Goal: Task Accomplishment & Management: Complete application form

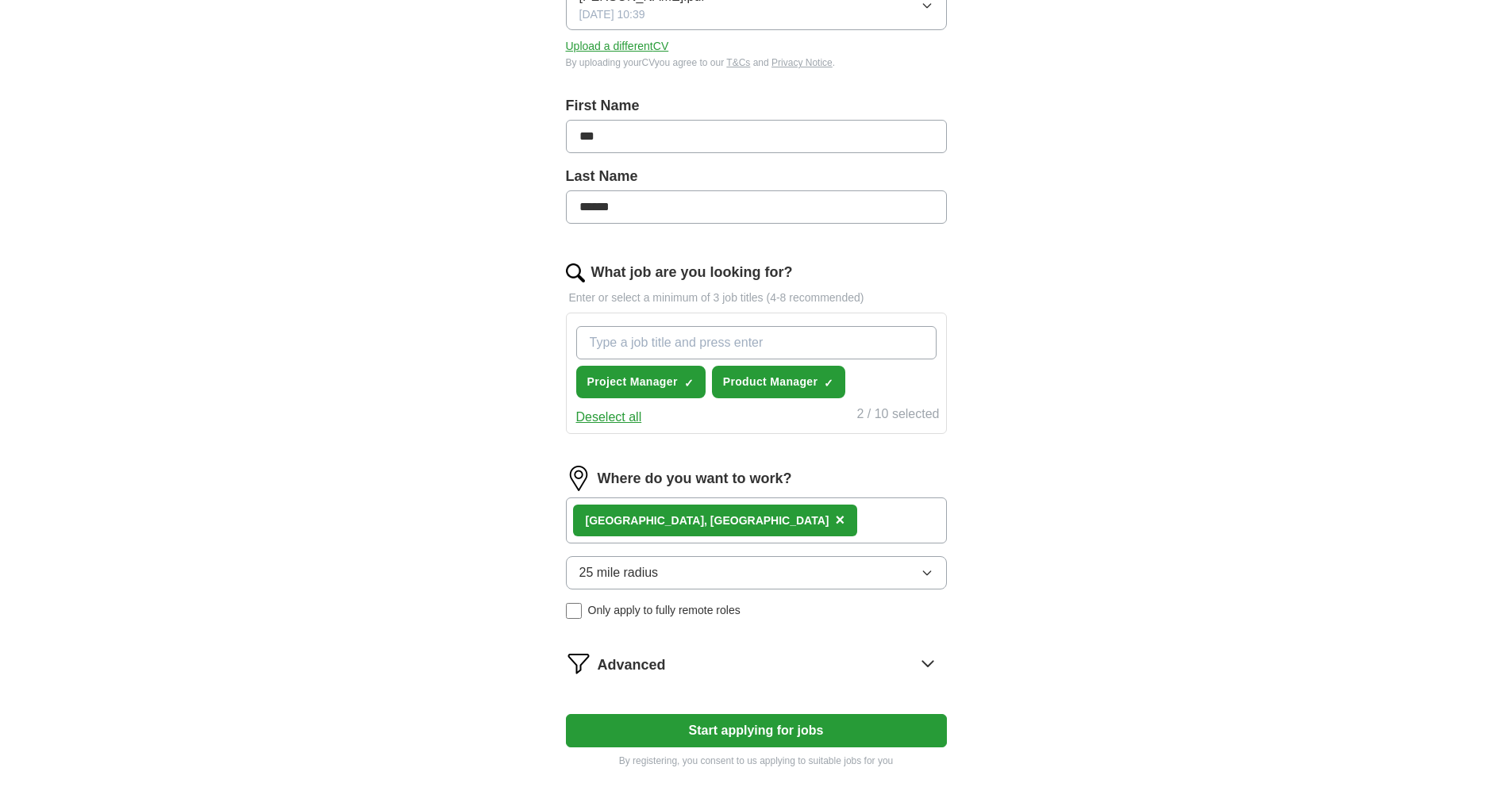
scroll to position [317, 0]
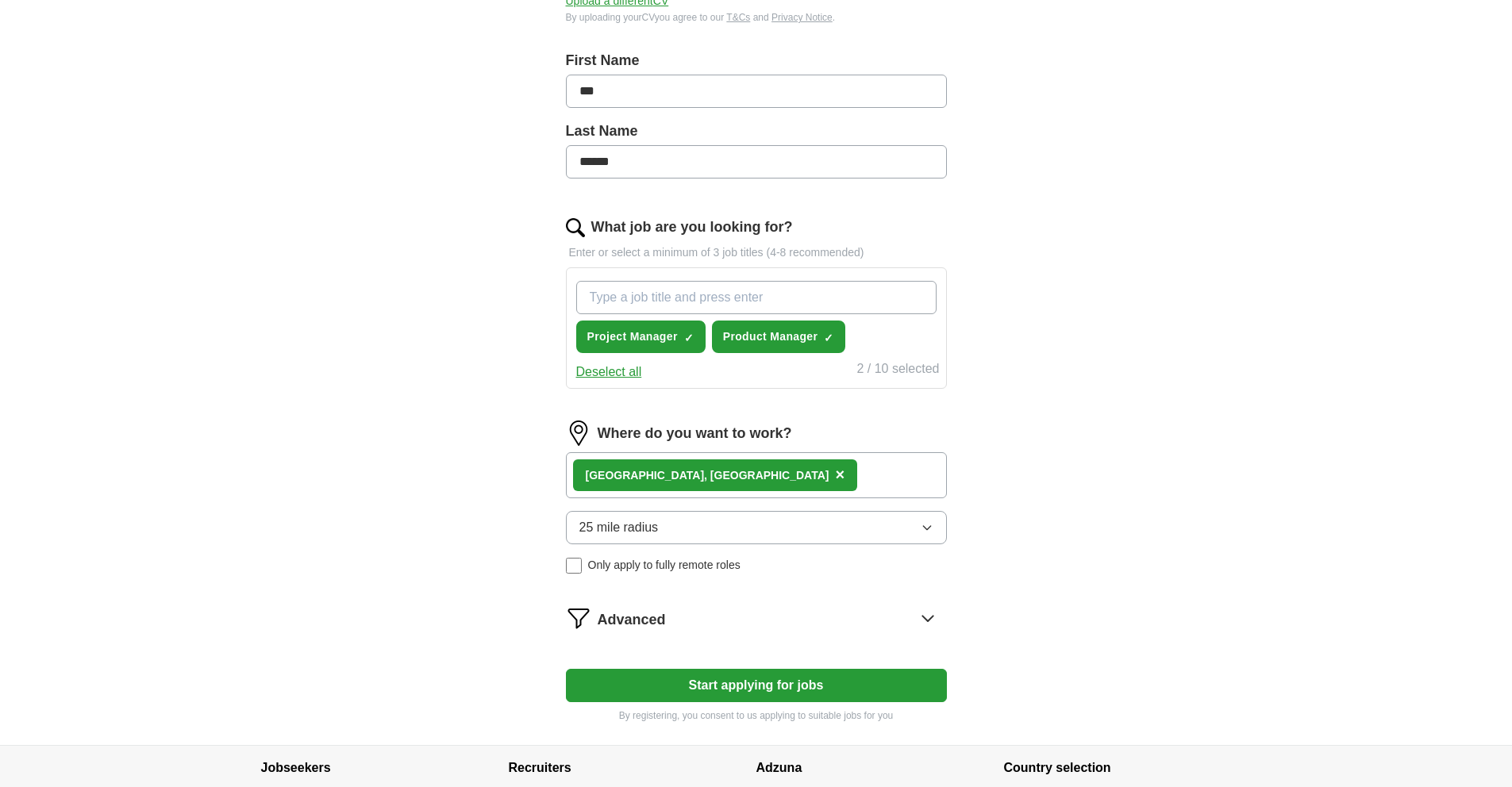
click at [748, 523] on button "25 mile radius" at bounding box center [756, 528] width 381 height 34
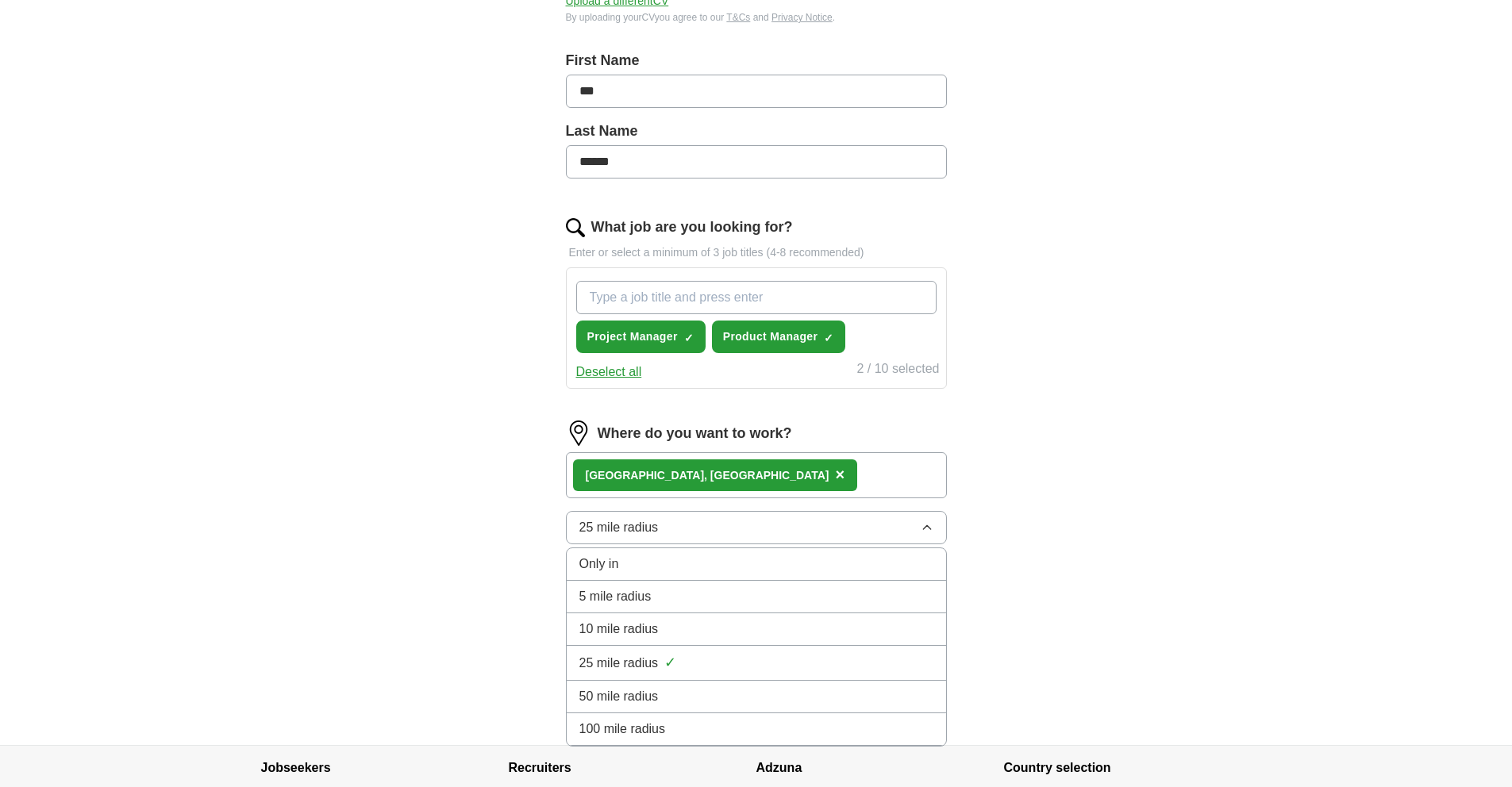
click at [700, 627] on div "10 mile radius" at bounding box center [756, 629] width 354 height 19
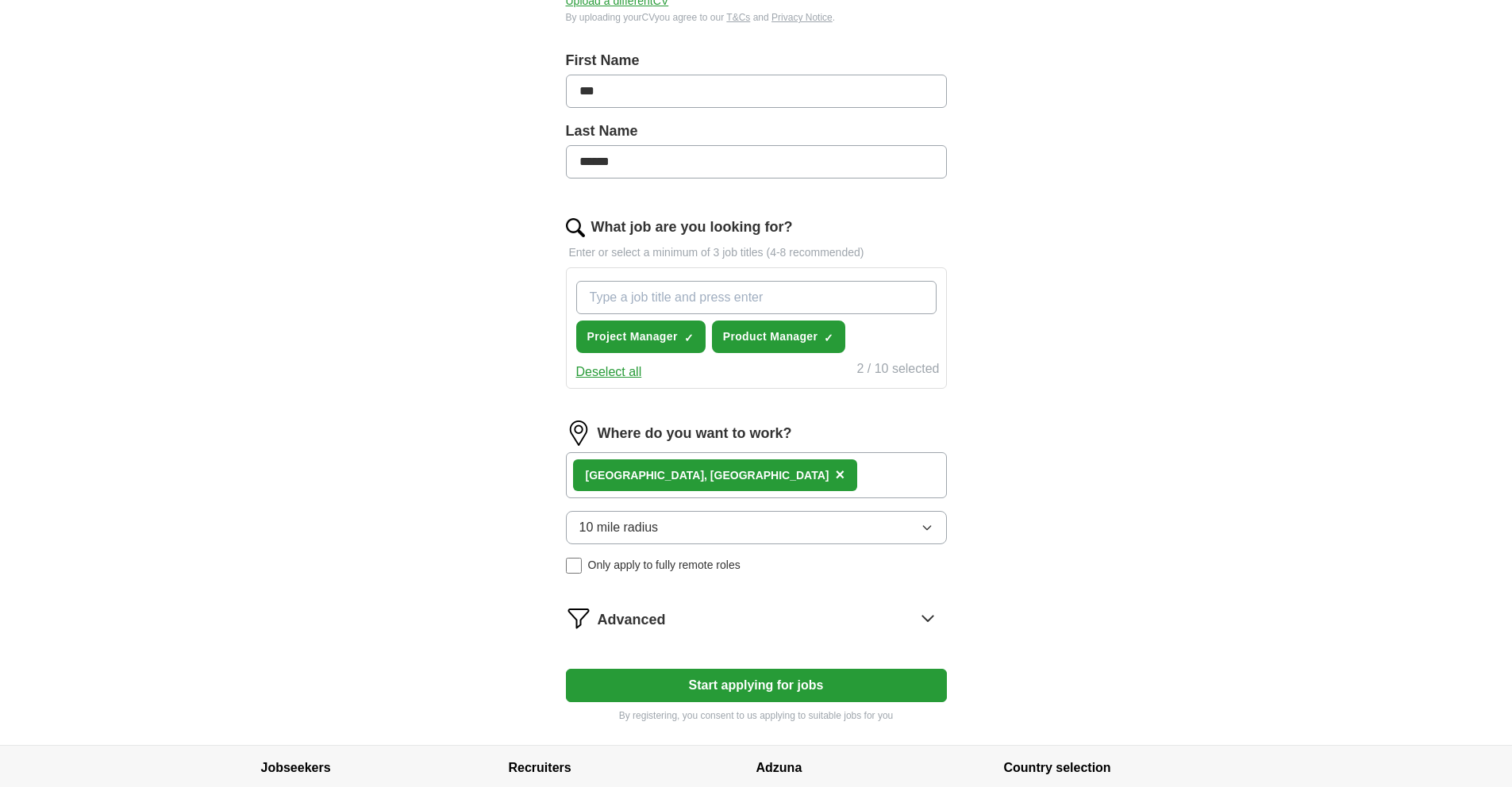
click at [755, 684] on button "Start applying for jobs" at bounding box center [756, 685] width 381 height 34
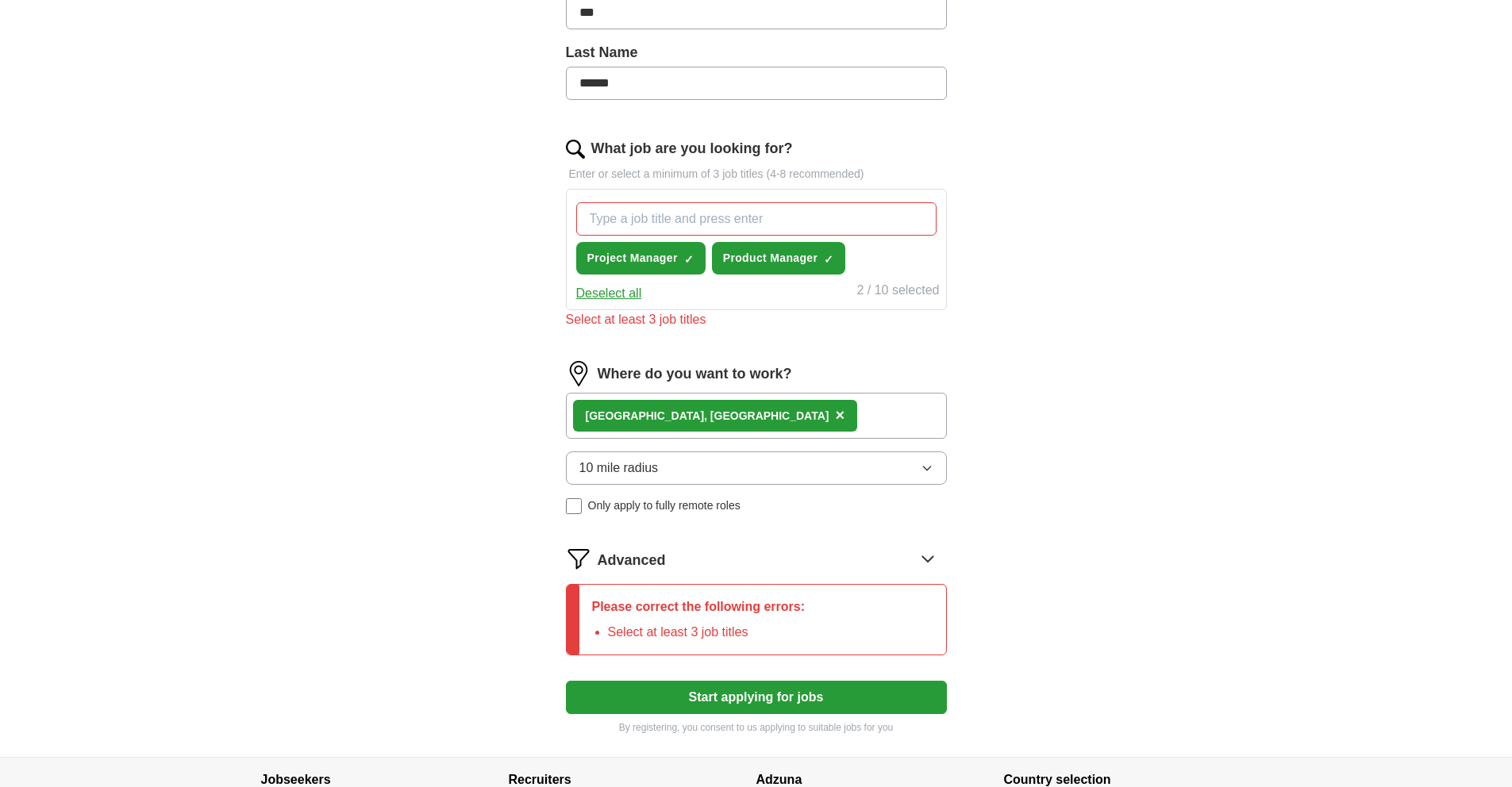
scroll to position [425, 0]
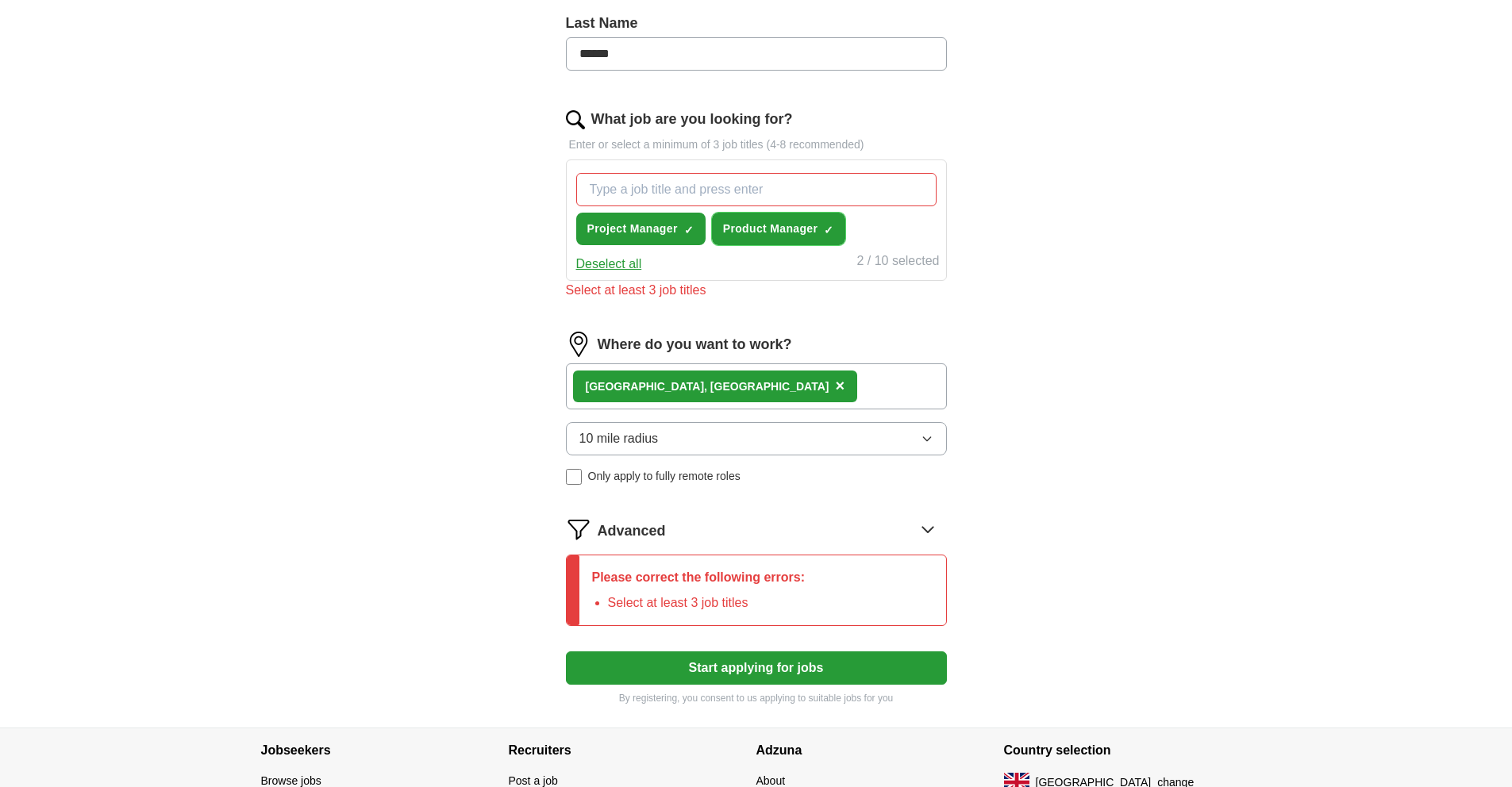
click at [752, 222] on span "Product Manager" at bounding box center [770, 229] width 95 height 16
click at [814, 669] on button "Start applying for jobs" at bounding box center [756, 668] width 381 height 34
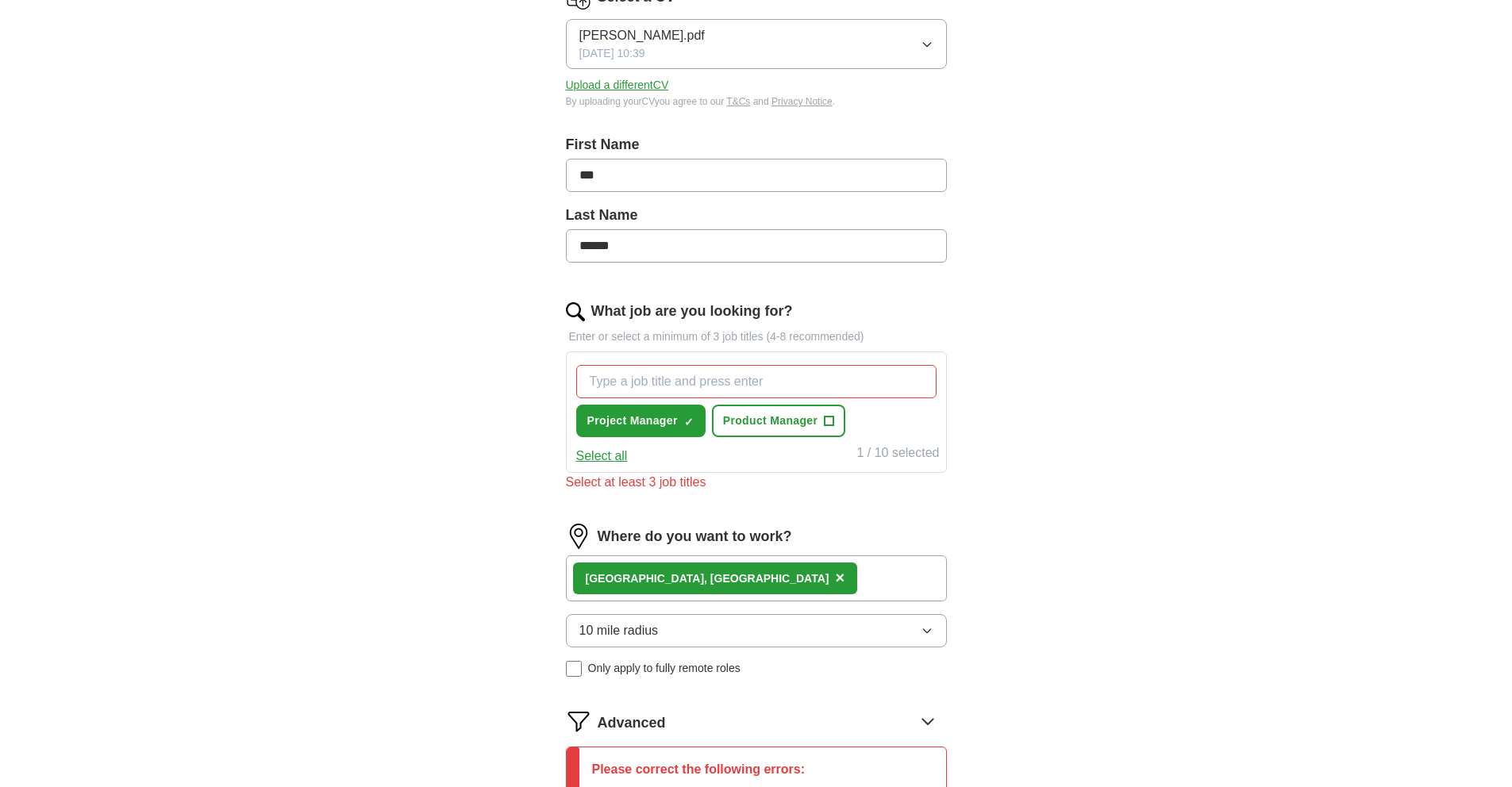
scroll to position [203, 0]
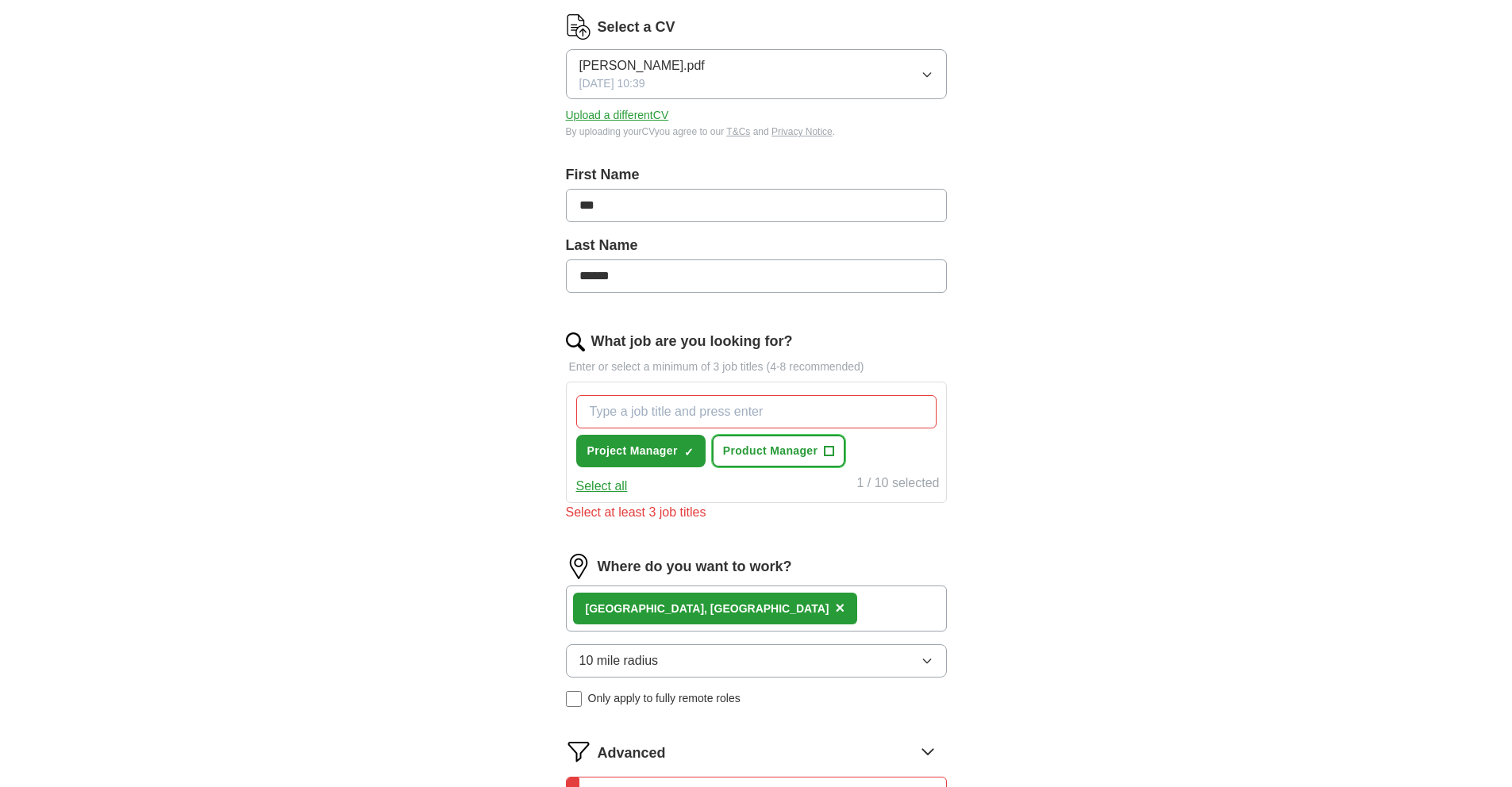
click at [817, 452] on span "Product Manager" at bounding box center [770, 451] width 95 height 16
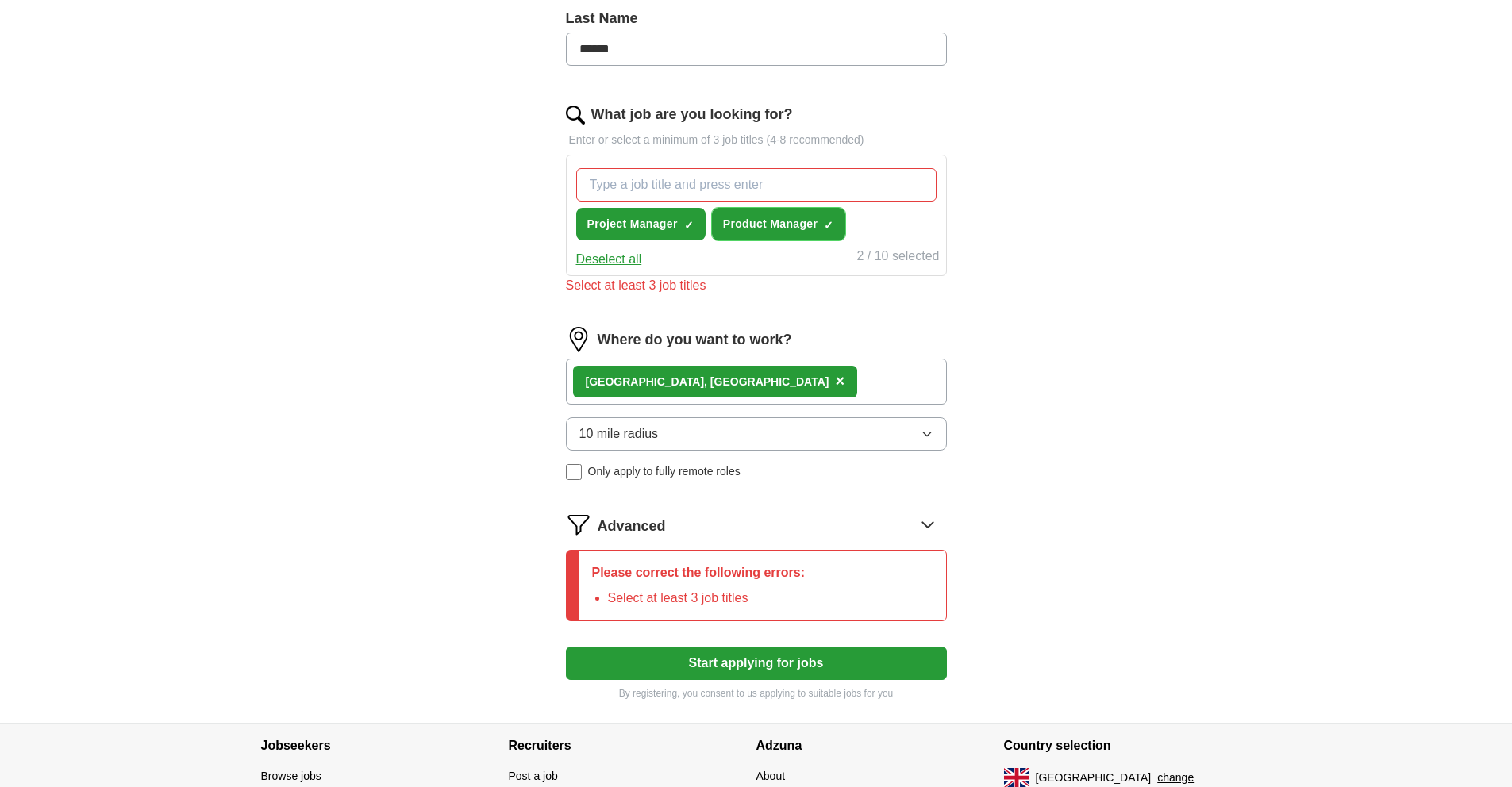
scroll to position [430, 0]
click at [693, 663] on button "Start applying for jobs" at bounding box center [756, 662] width 381 height 34
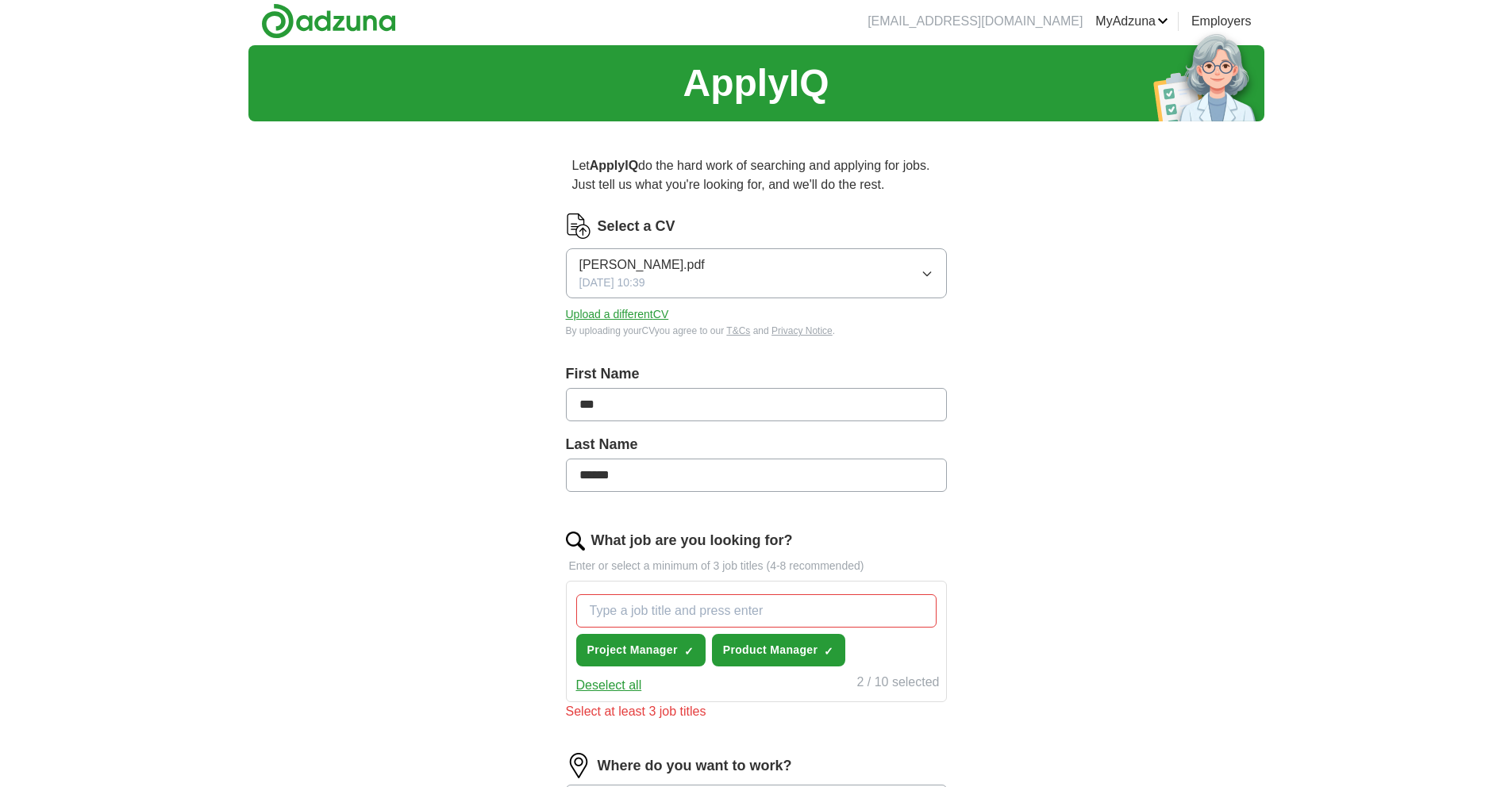
scroll to position [0, 0]
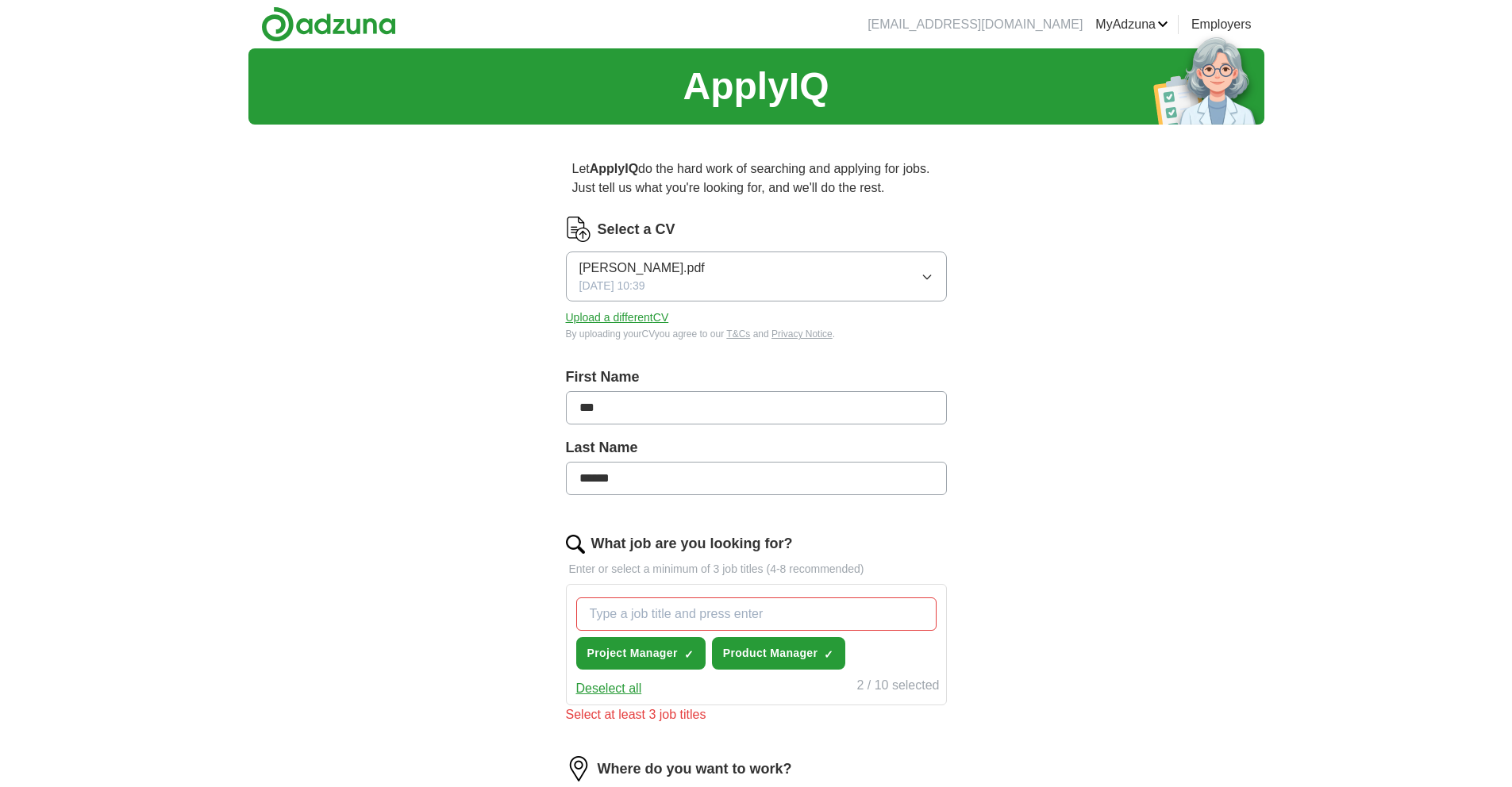
click at [662, 618] on input "What job are you looking for?" at bounding box center [756, 614] width 360 height 34
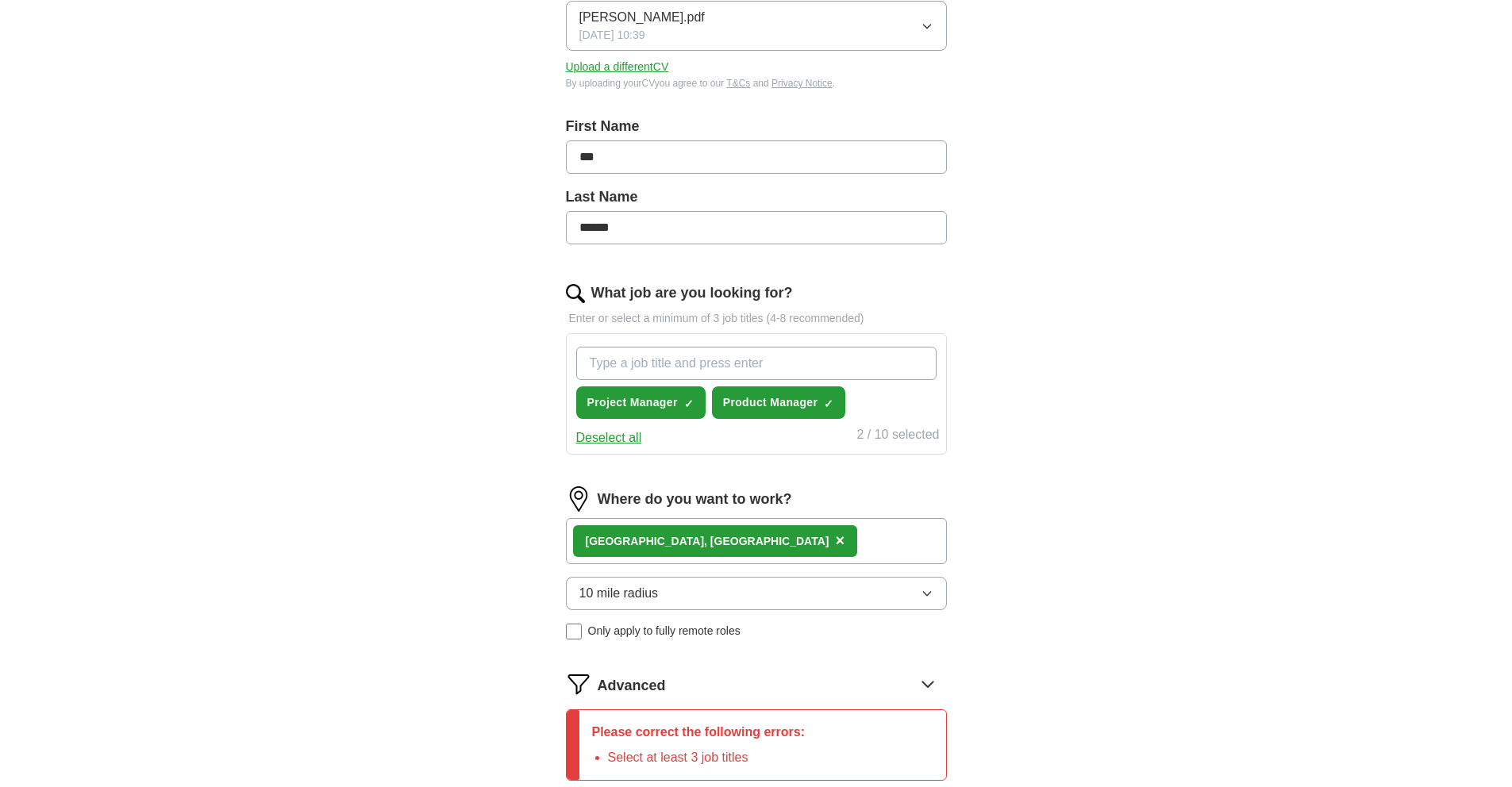
scroll to position [260, 0]
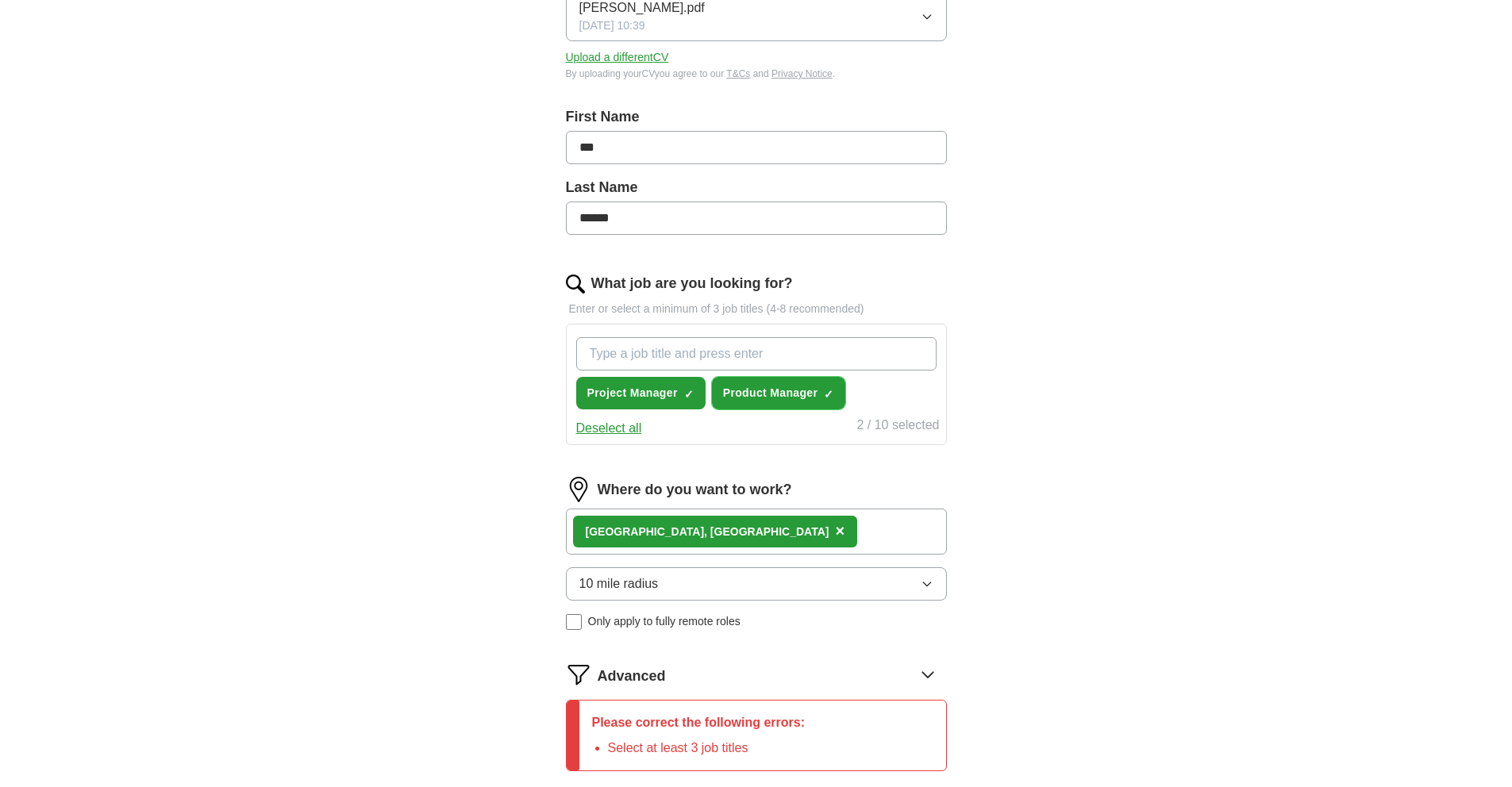
click at [807, 394] on span "Product Manager" at bounding box center [770, 393] width 95 height 16
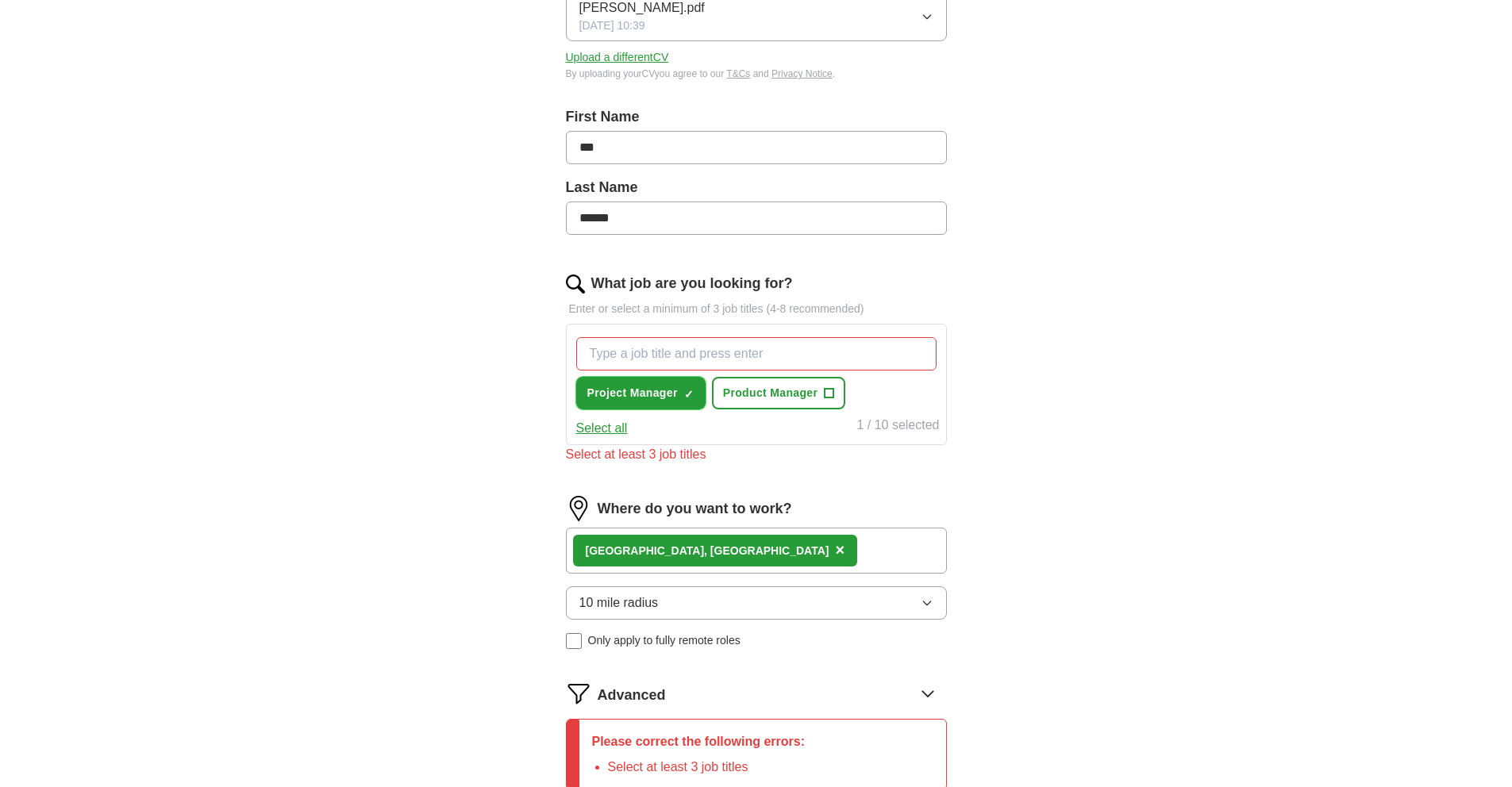
click at [665, 378] on button "Project Manager ✓ ×" at bounding box center [641, 393] width 130 height 33
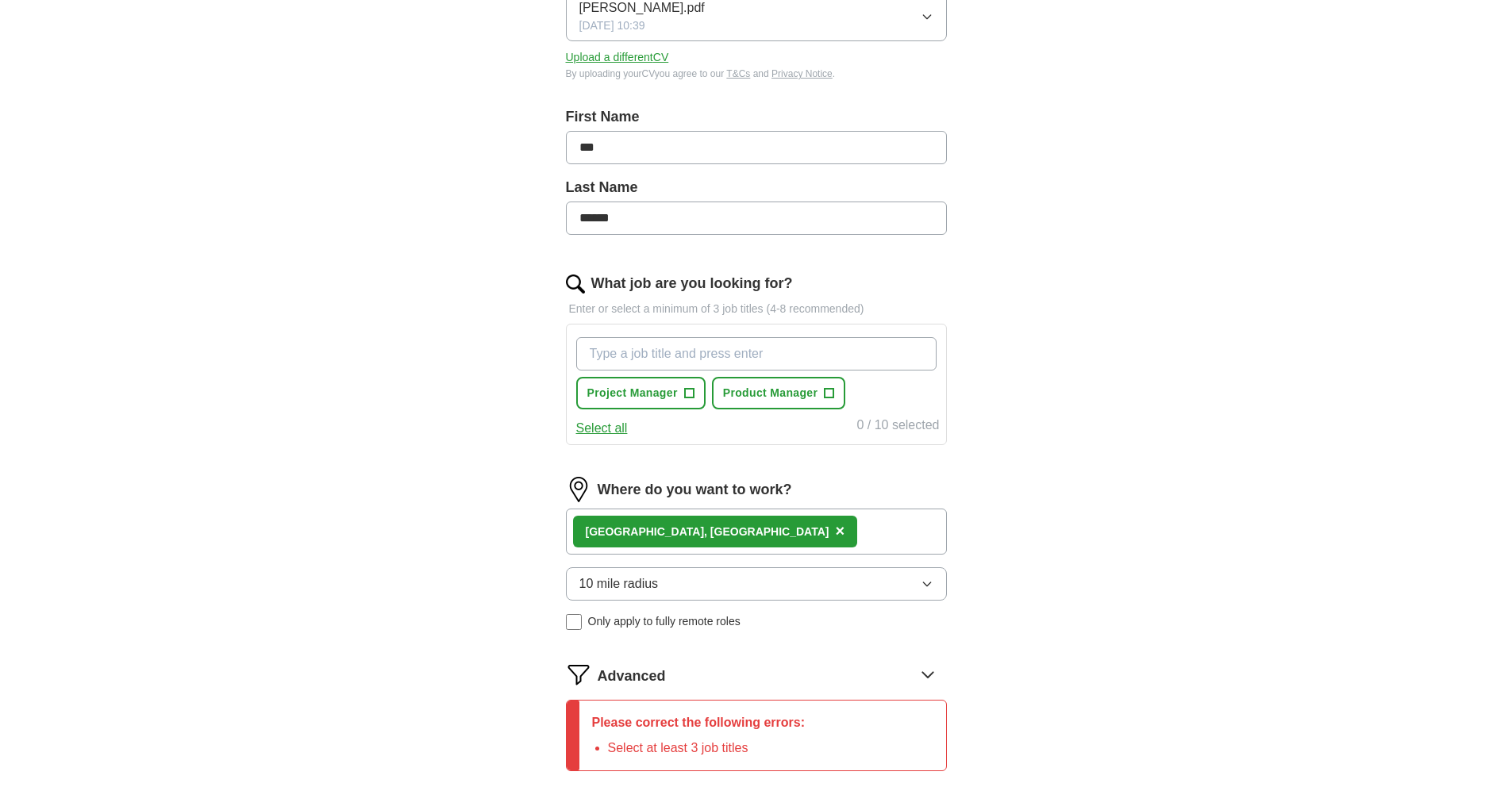
click at [714, 360] on input "What job are you looking for?" at bounding box center [756, 354] width 360 height 34
type input "product manager"
click at [770, 389] on span "Product Manager" at bounding box center [770, 393] width 95 height 16
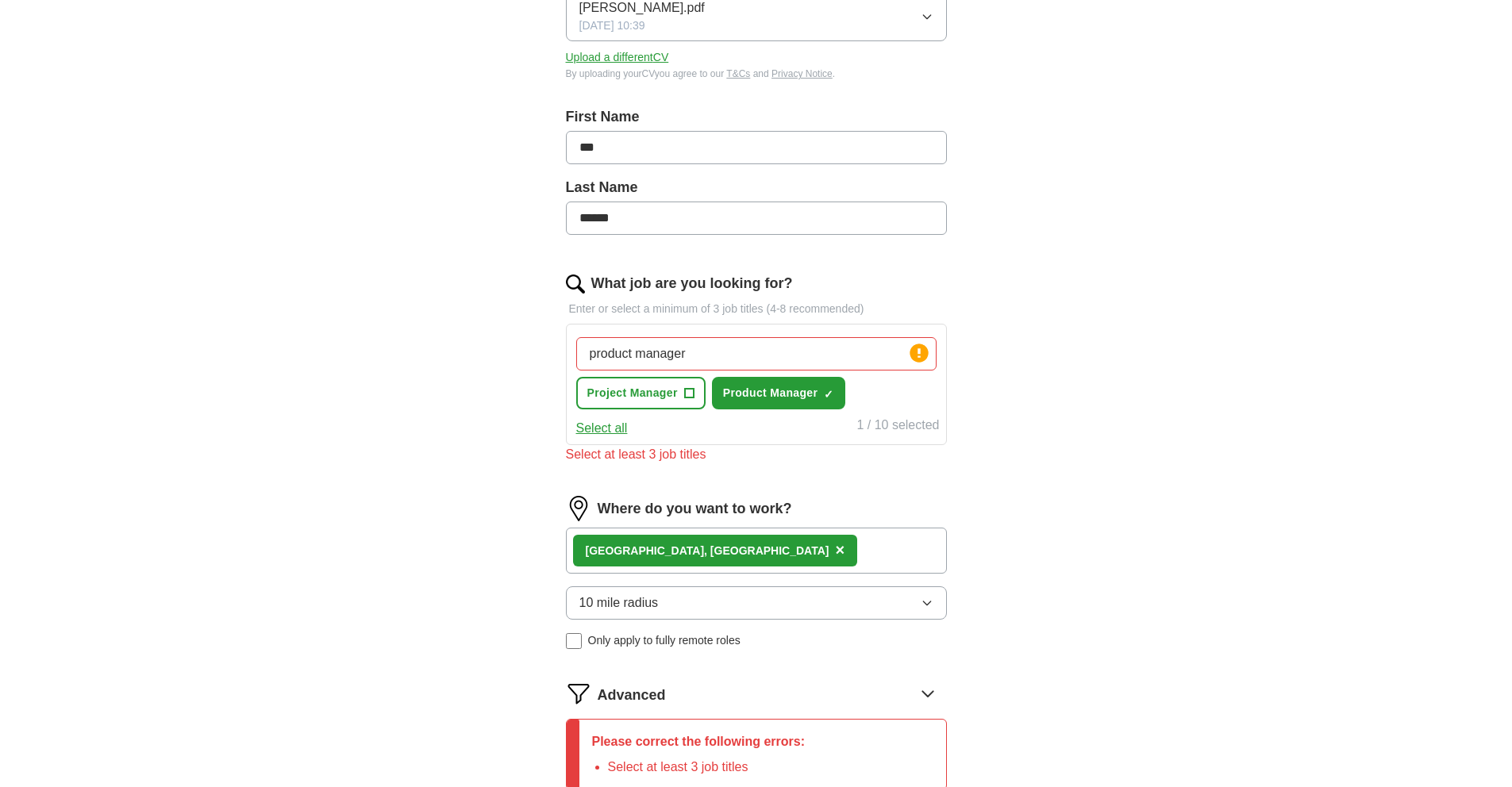
click at [838, 366] on input "product manager" at bounding box center [756, 354] width 360 height 34
drag, startPoint x: 434, startPoint y: 342, endPoint x: 409, endPoint y: 339, distance: 25.2
click at [409, 339] on div "ApplyIQ Let ApplyIQ do the hard work of searching and applying for jobs. Just t…" at bounding box center [756, 339] width 1016 height 1104
click at [1024, 378] on div "ApplyIQ Let ApplyIQ do the hard work of searching and applying for jobs. Just t…" at bounding box center [756, 339] width 1016 height 1104
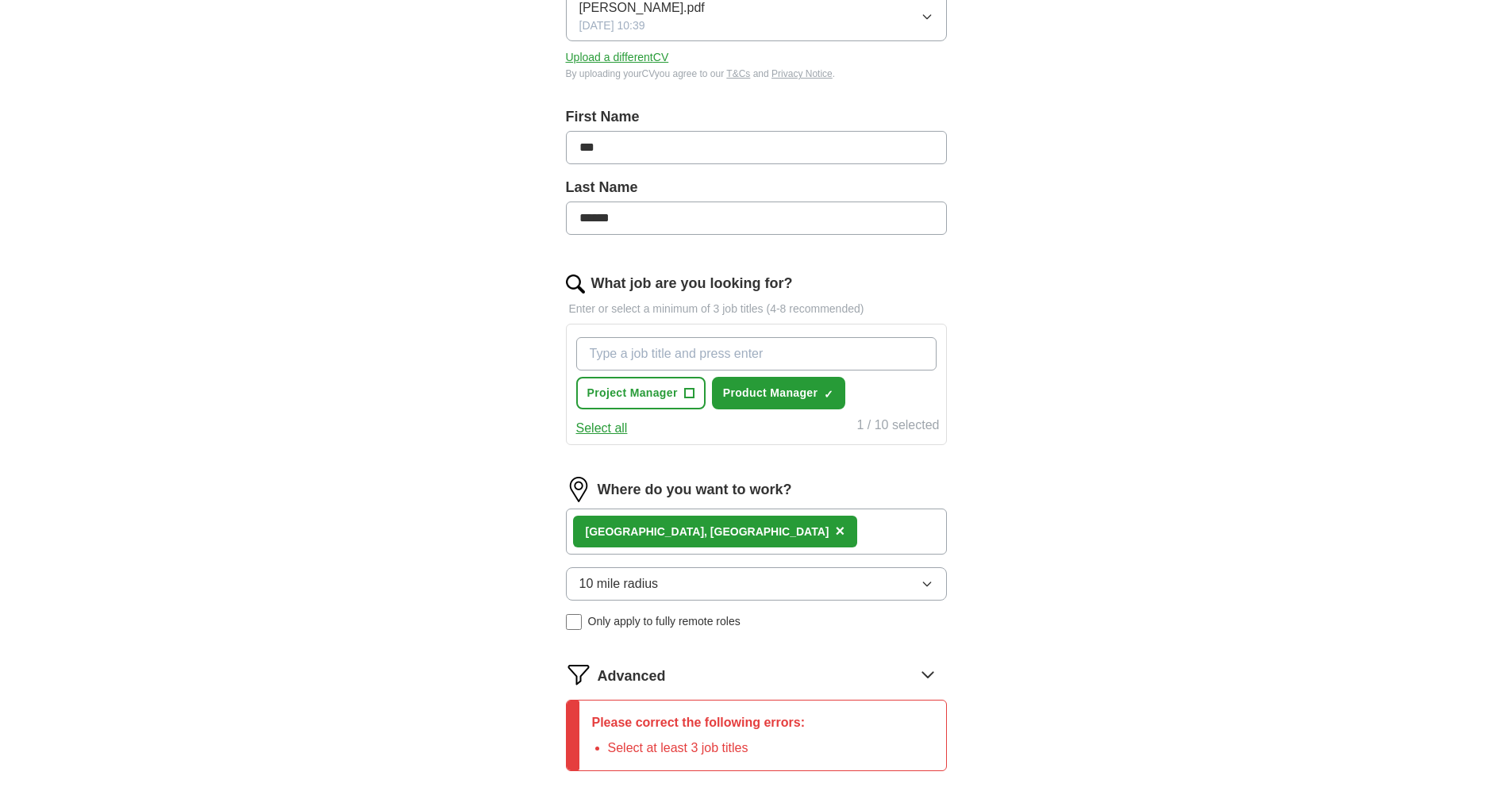
click at [736, 357] on input "What job are you looking for?" at bounding box center [756, 354] width 360 height 34
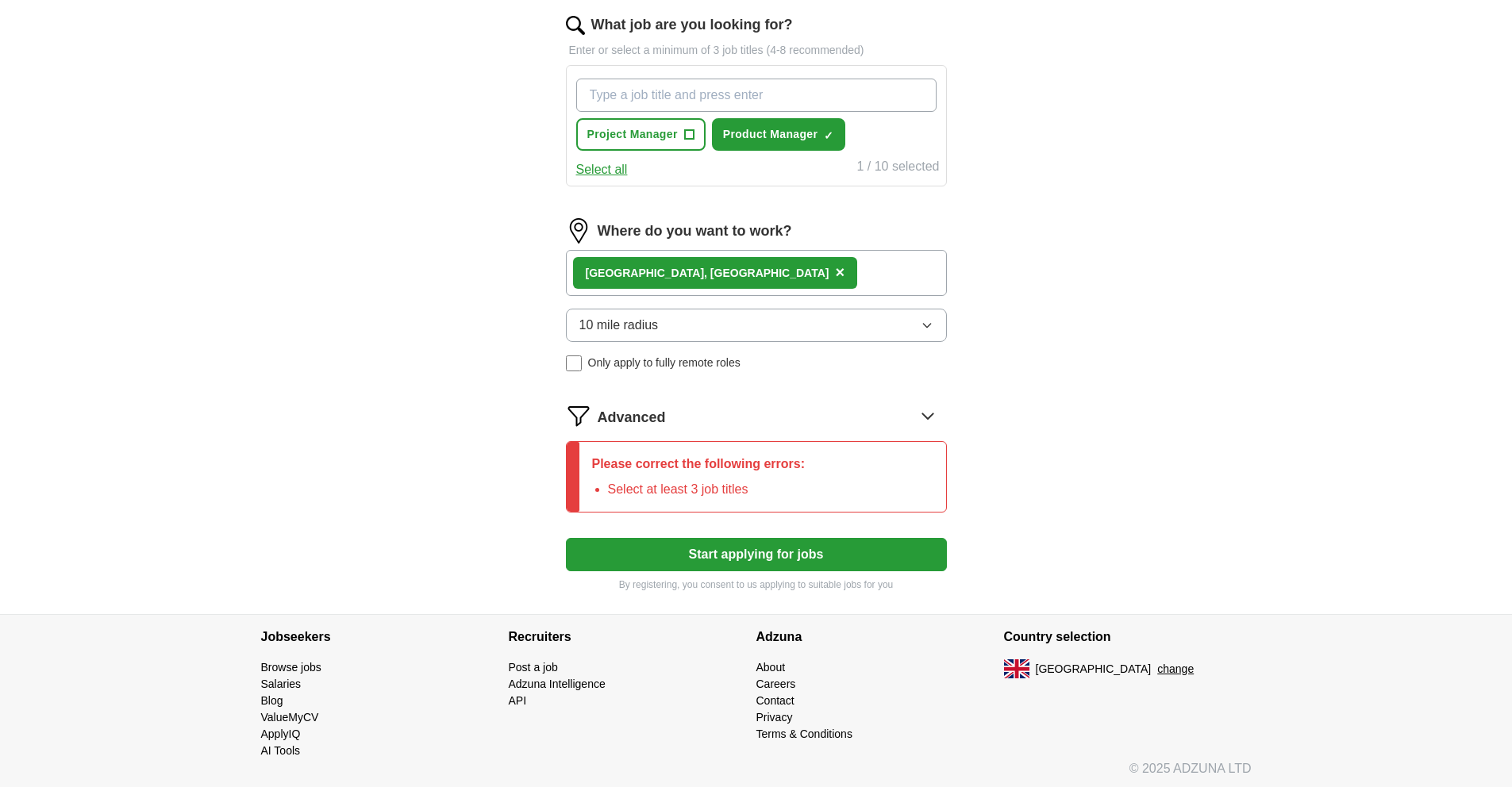
scroll to position [523, 0]
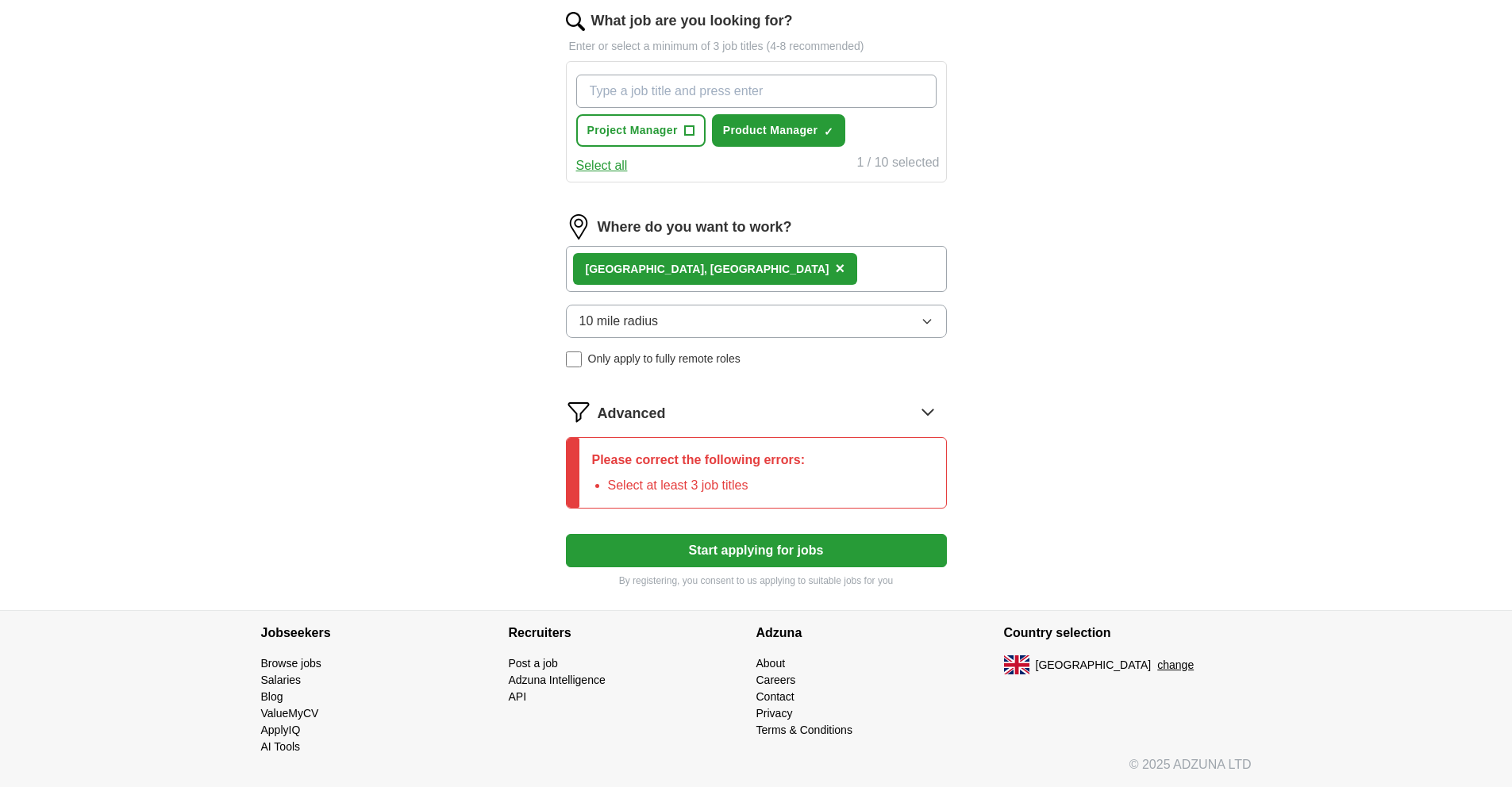
click at [574, 359] on div "10 mile radius Only apply to fully remote roles" at bounding box center [756, 335] width 381 height 62
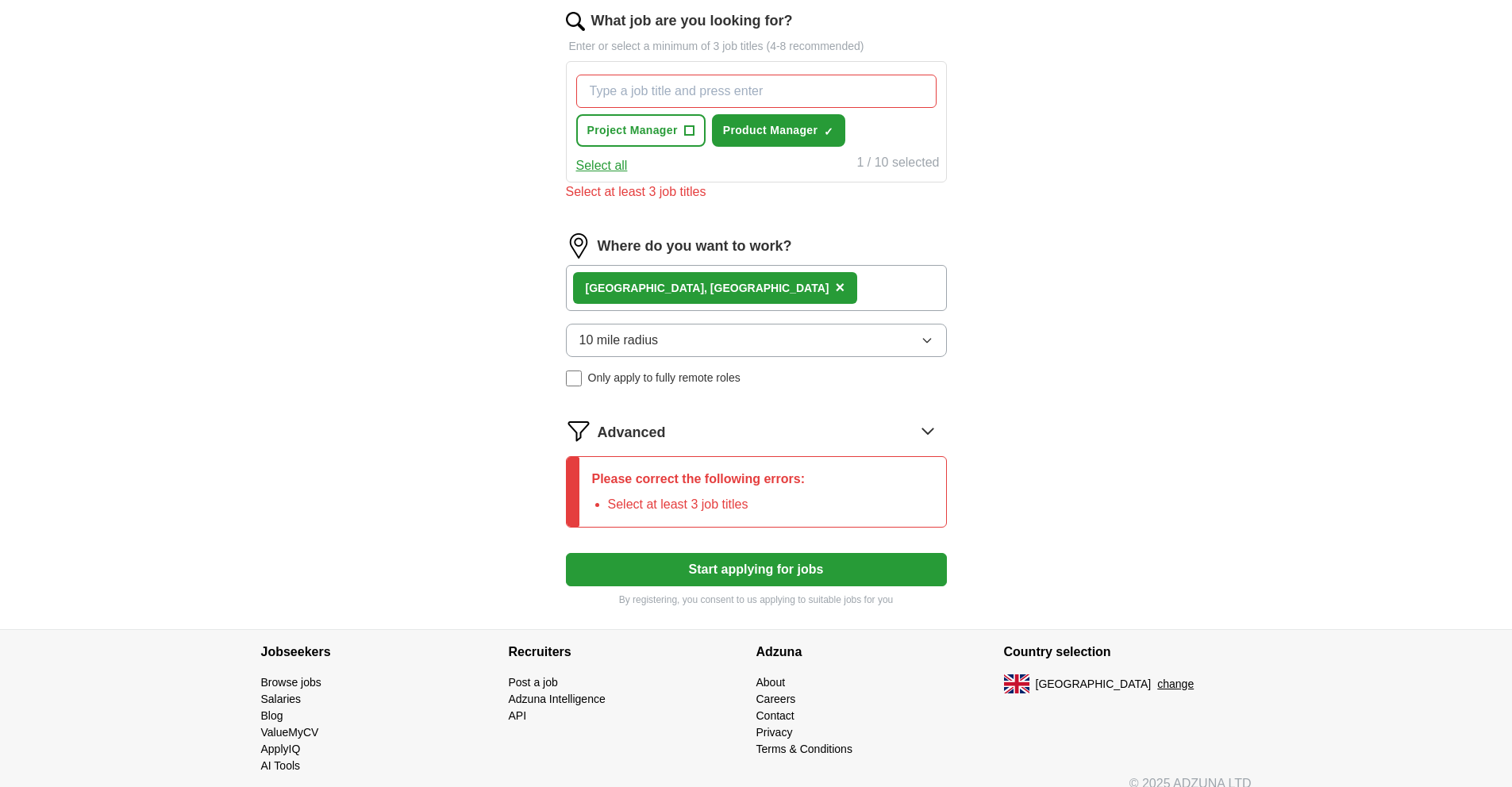
click at [575, 359] on div "10 mile radius Only apply to fully remote roles" at bounding box center [756, 355] width 381 height 62
click at [582, 379] on label "Only apply to fully remote roles" at bounding box center [756, 378] width 381 height 16
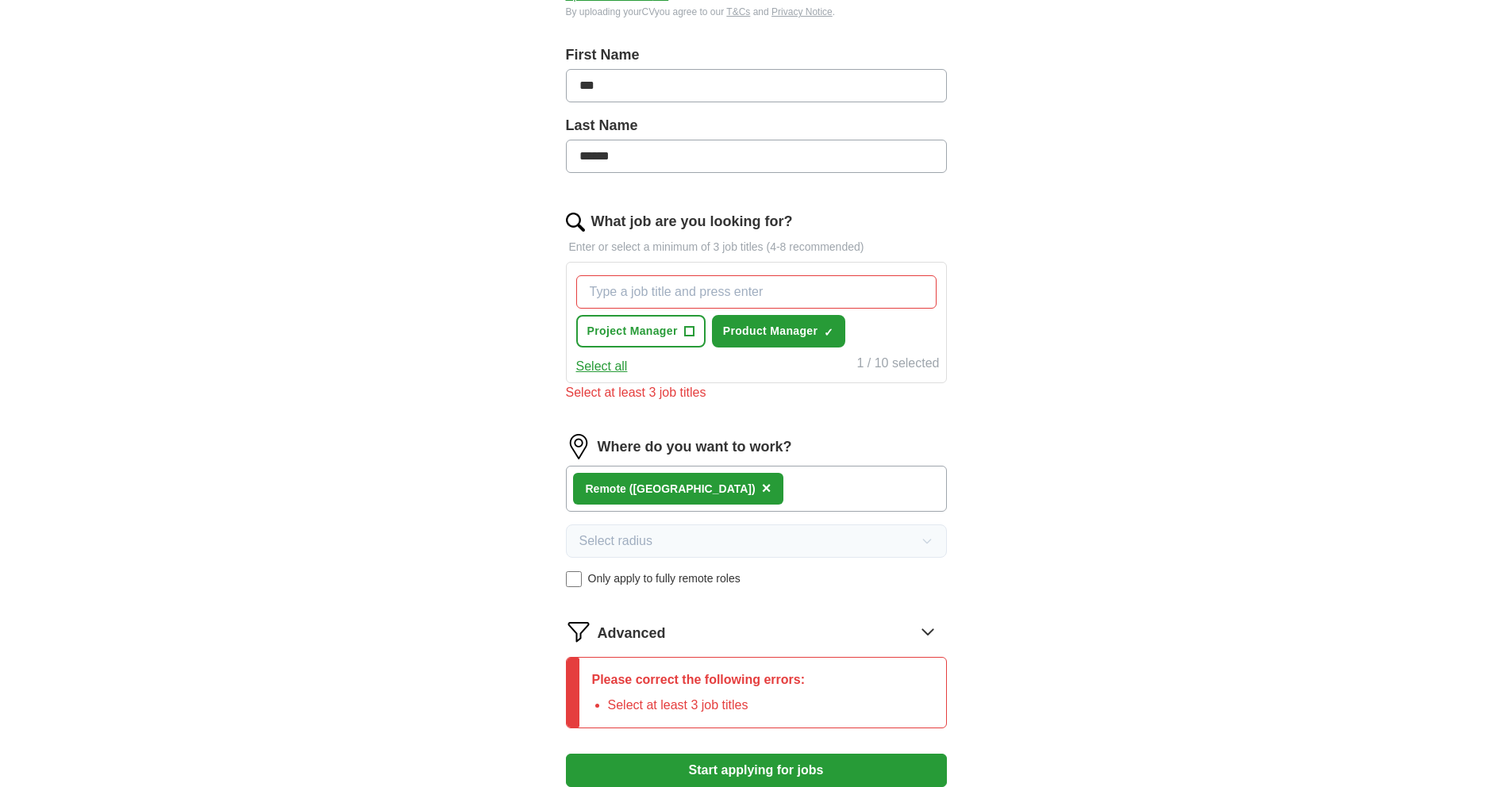
scroll to position [189, 0]
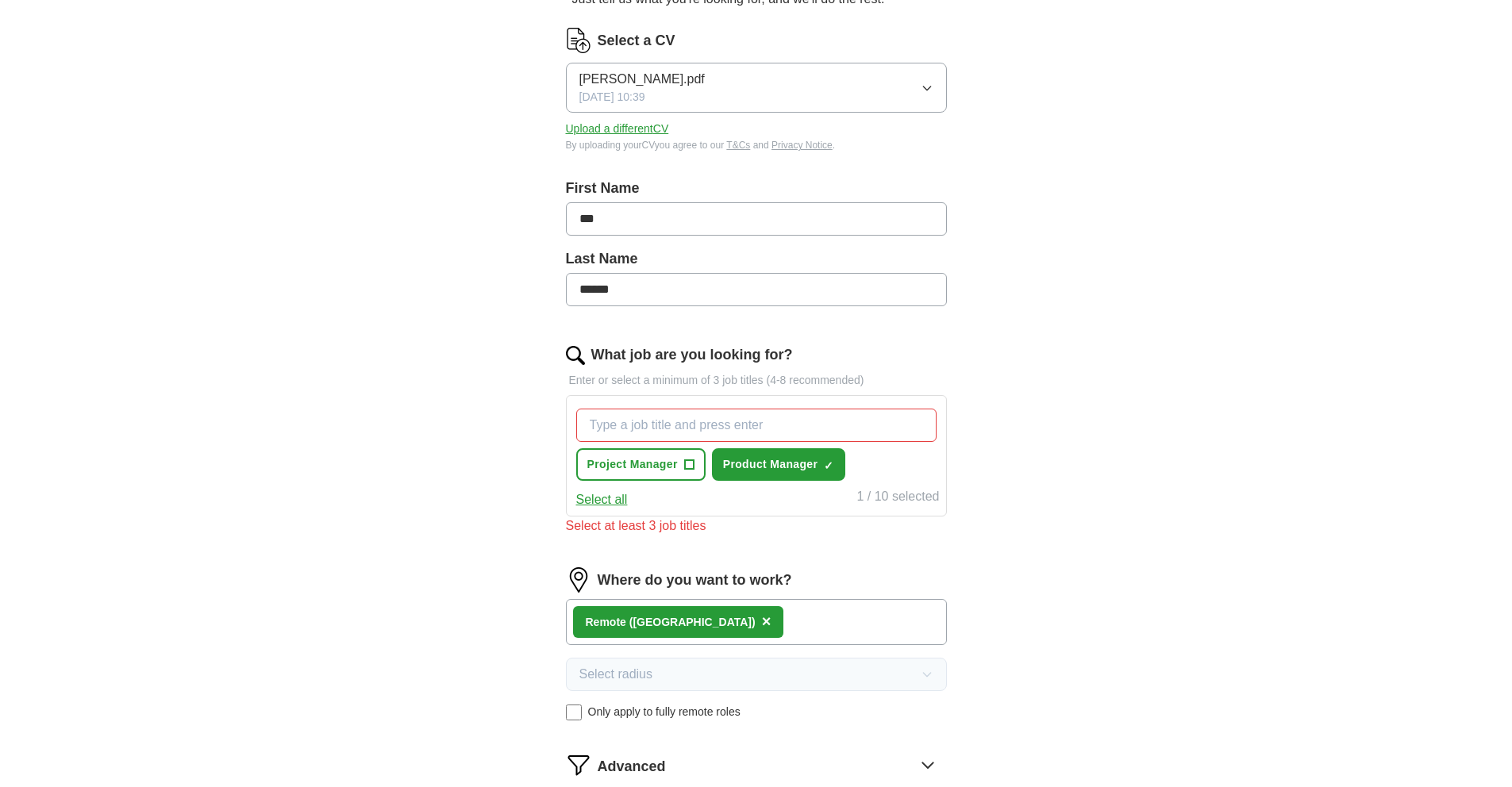
click at [762, 623] on span "×" at bounding box center [767, 622] width 10 height 17
click at [668, 618] on input at bounding box center [756, 616] width 381 height 34
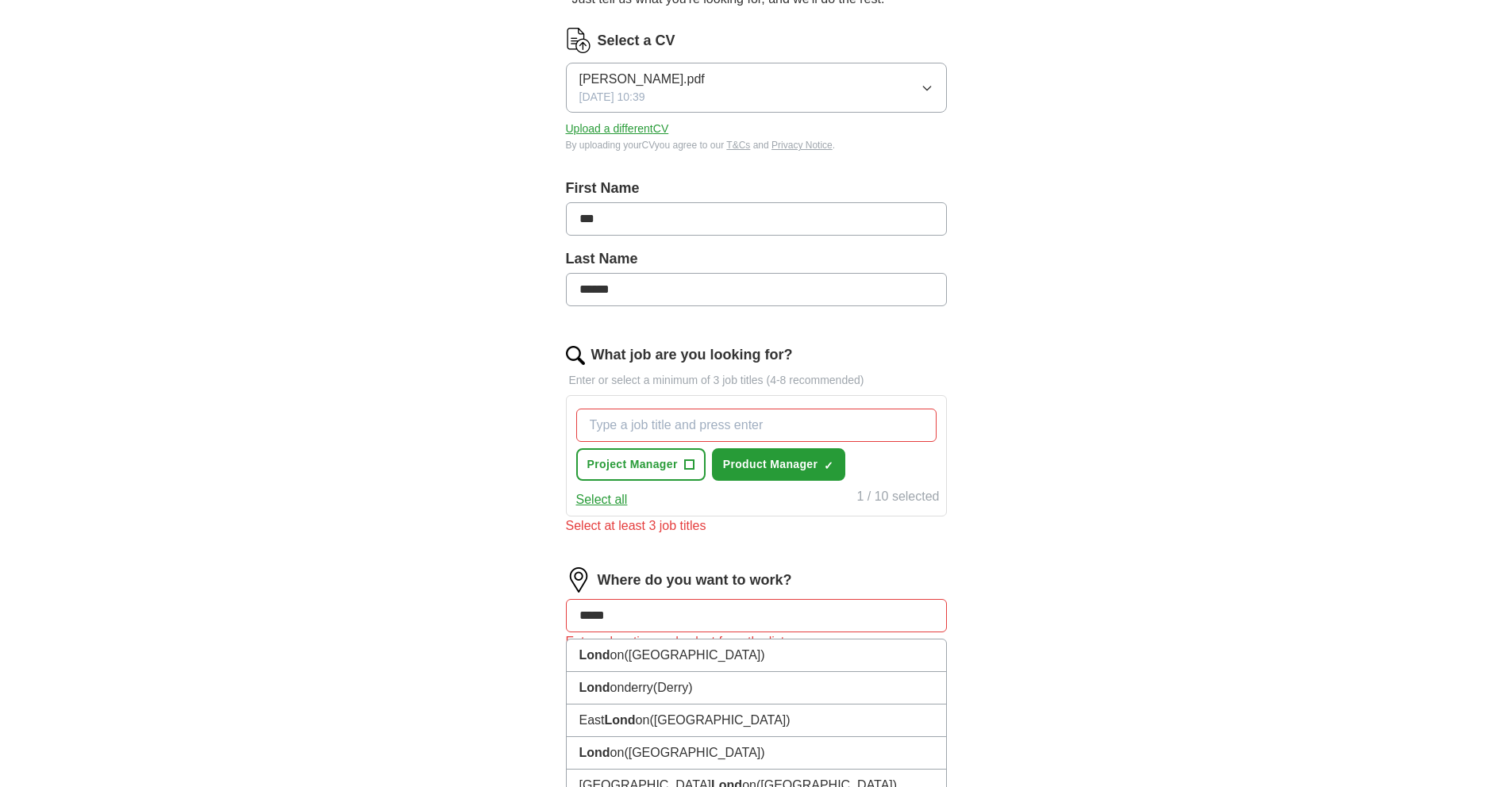
type input "******"
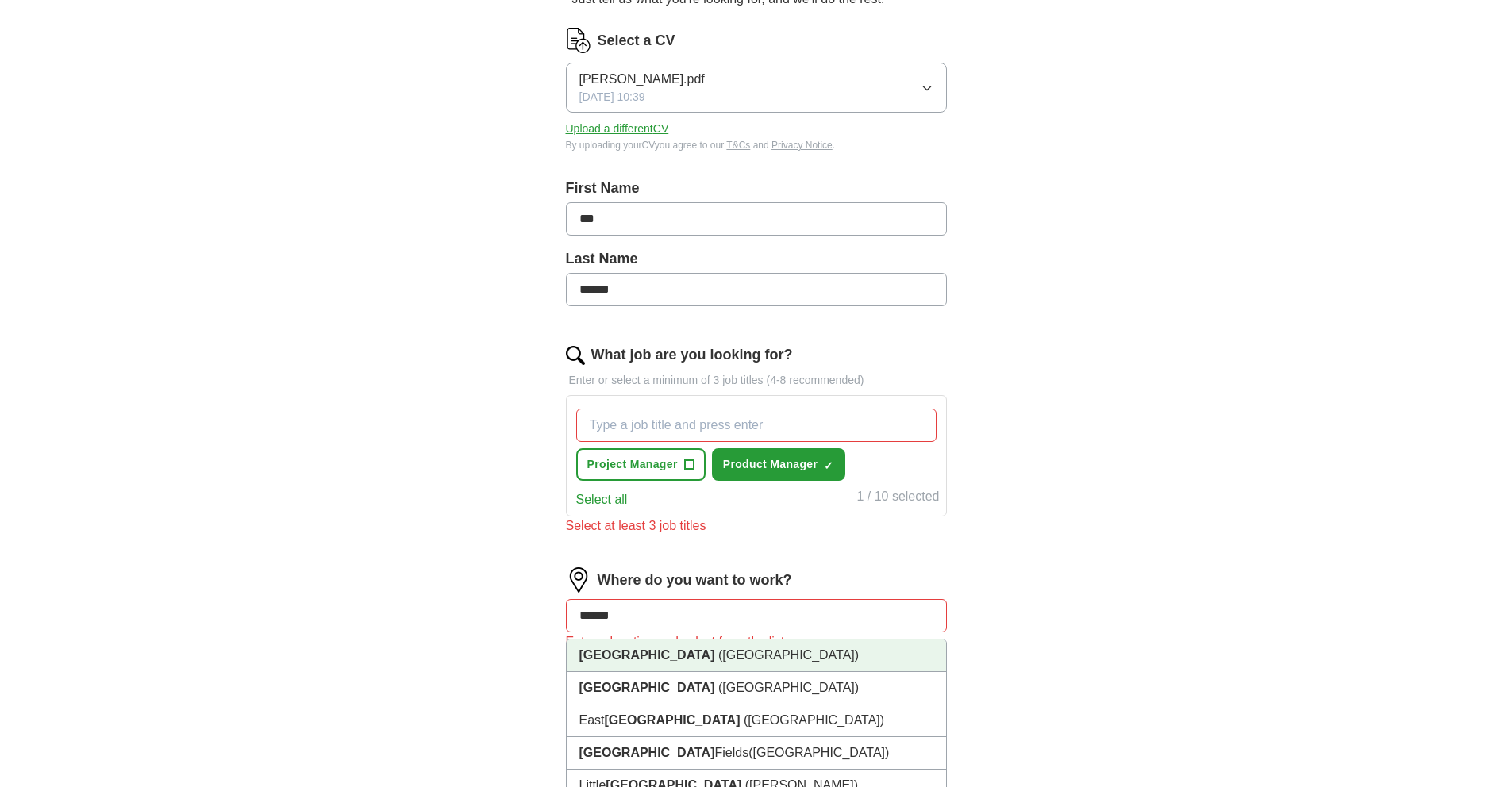
click at [736, 664] on li "[GEOGRAPHIC_DATA] ([GEOGRAPHIC_DATA])" at bounding box center [756, 656] width 380 height 33
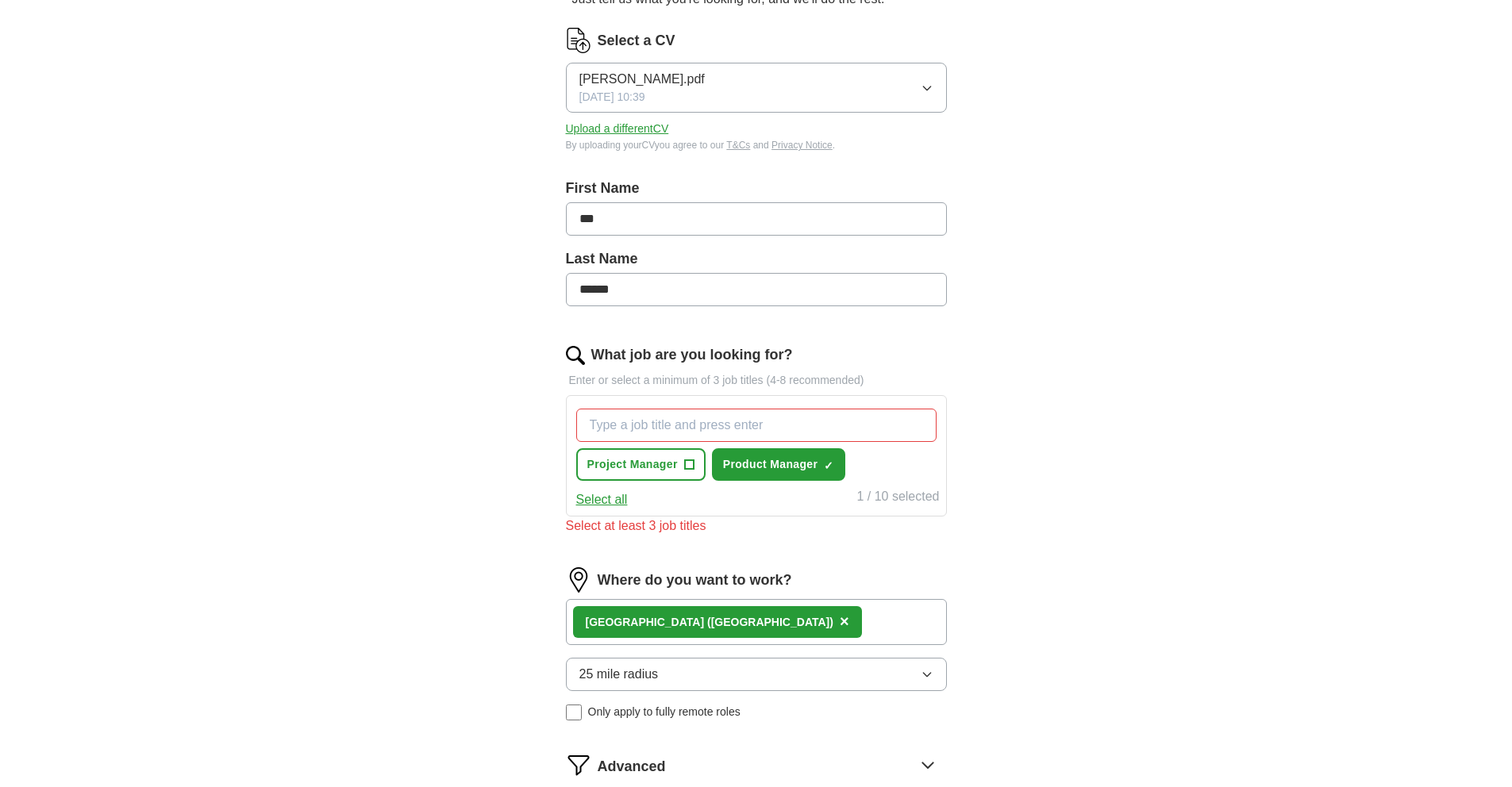
click at [1045, 692] on div "ApplyIQ Let ApplyIQ do the hard work of searching and applying for jobs. Just t…" at bounding box center [756, 411] width 1016 height 1104
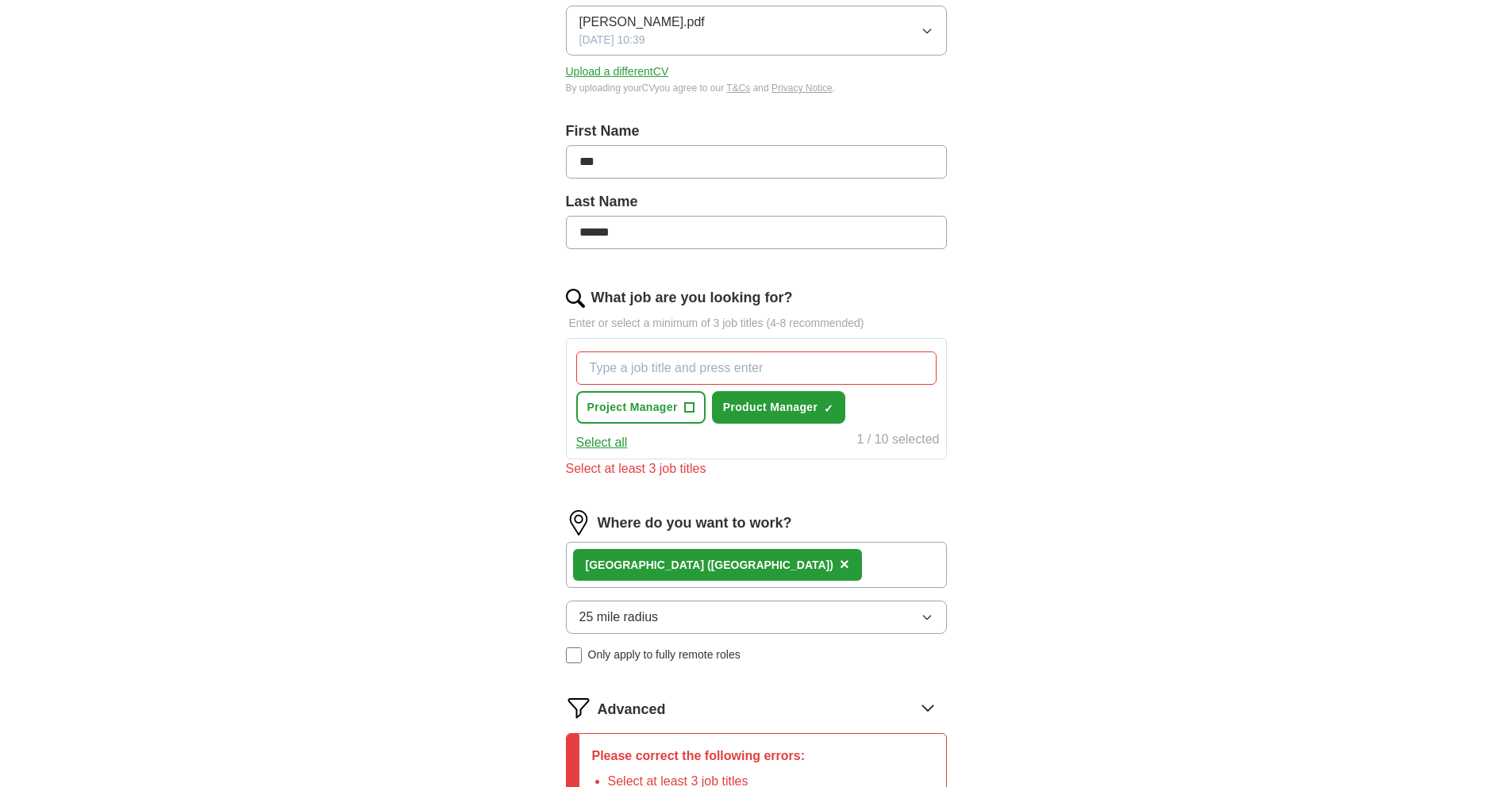
scroll to position [484, 0]
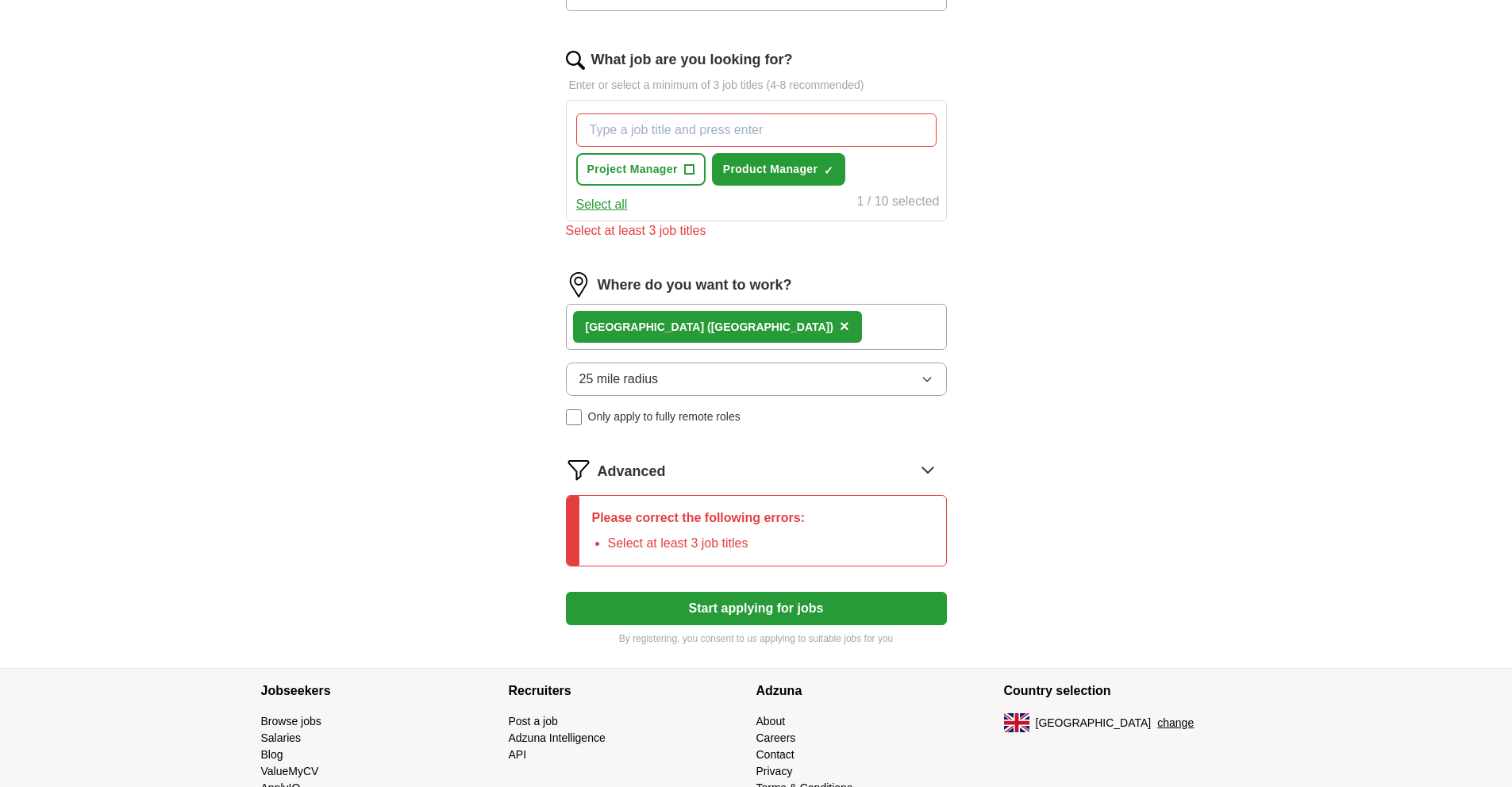
click at [882, 603] on button "Start applying for jobs" at bounding box center [756, 608] width 381 height 34
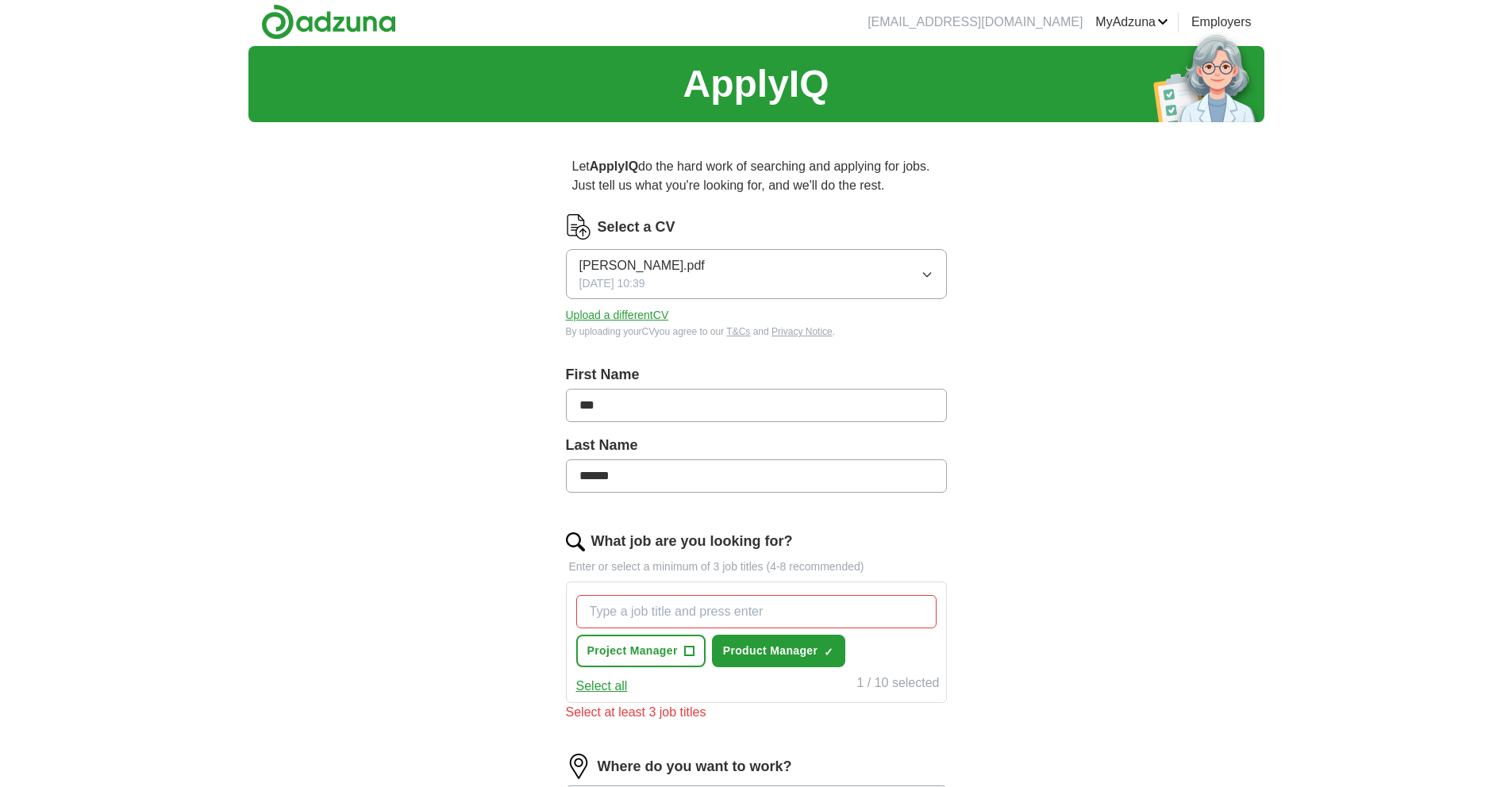
scroll to position [0, 0]
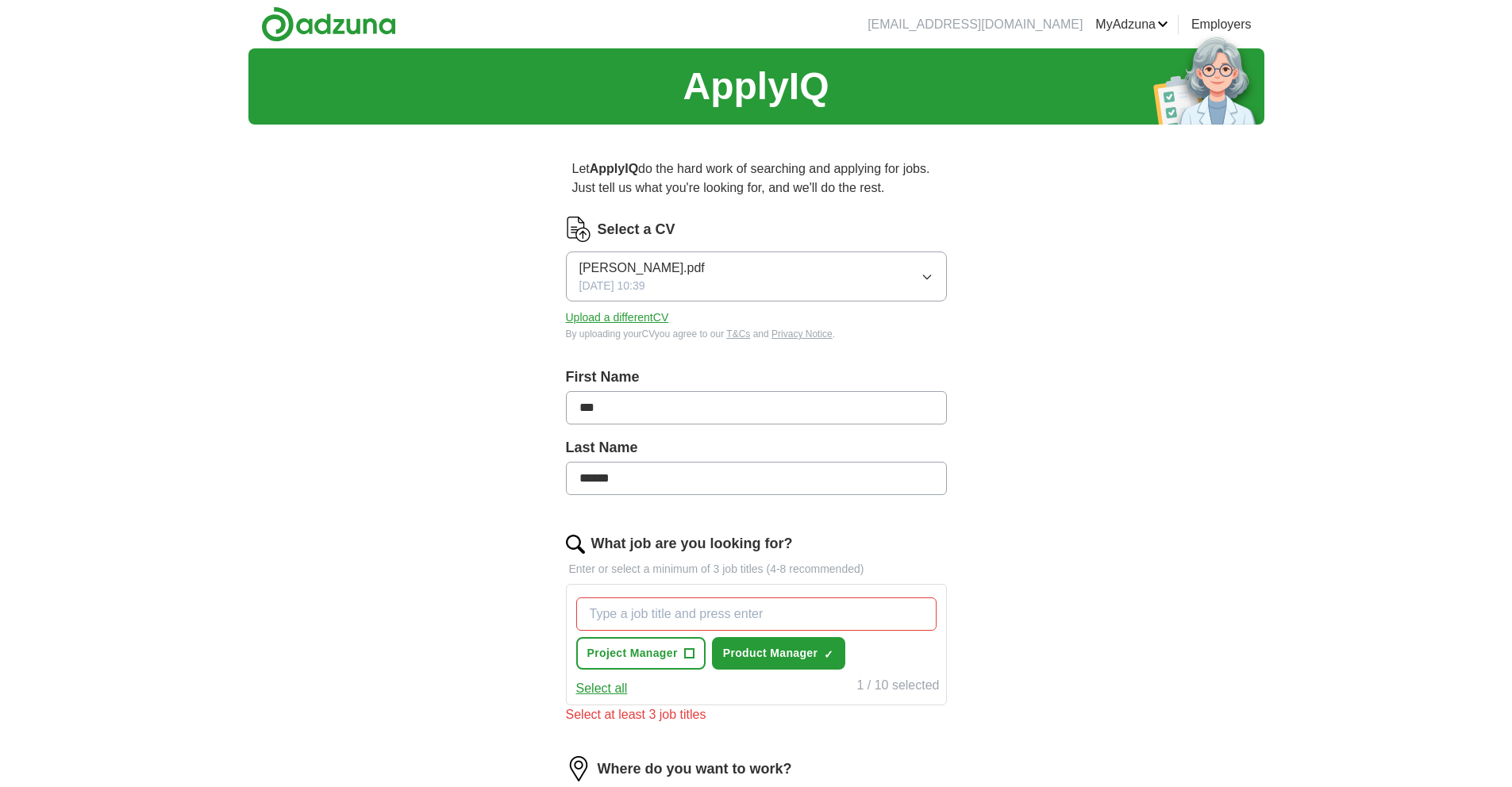
click at [372, 30] on img at bounding box center [329, 24] width 135 height 36
